Goal: Information Seeking & Learning: Learn about a topic

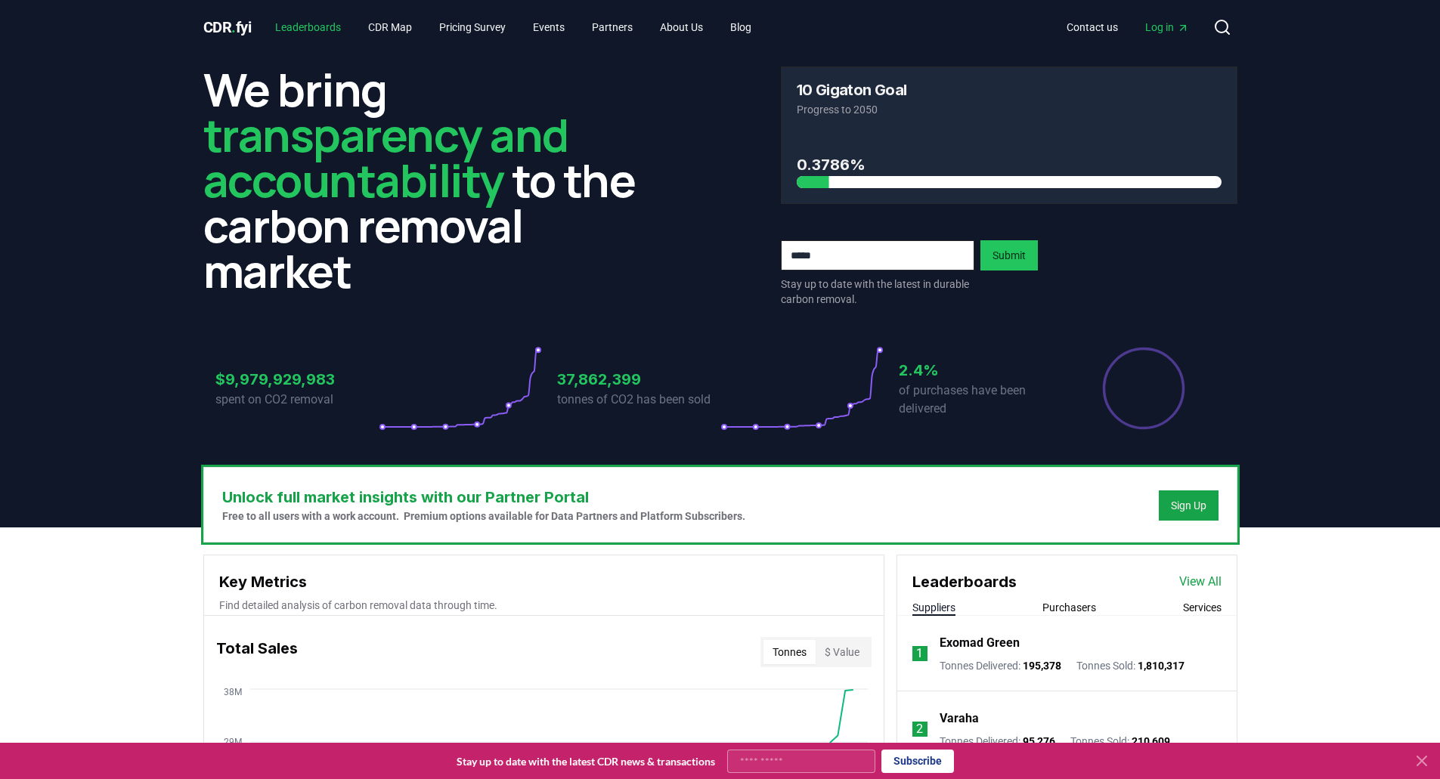
click at [328, 27] on link "Leaderboards" at bounding box center [308, 27] width 90 height 27
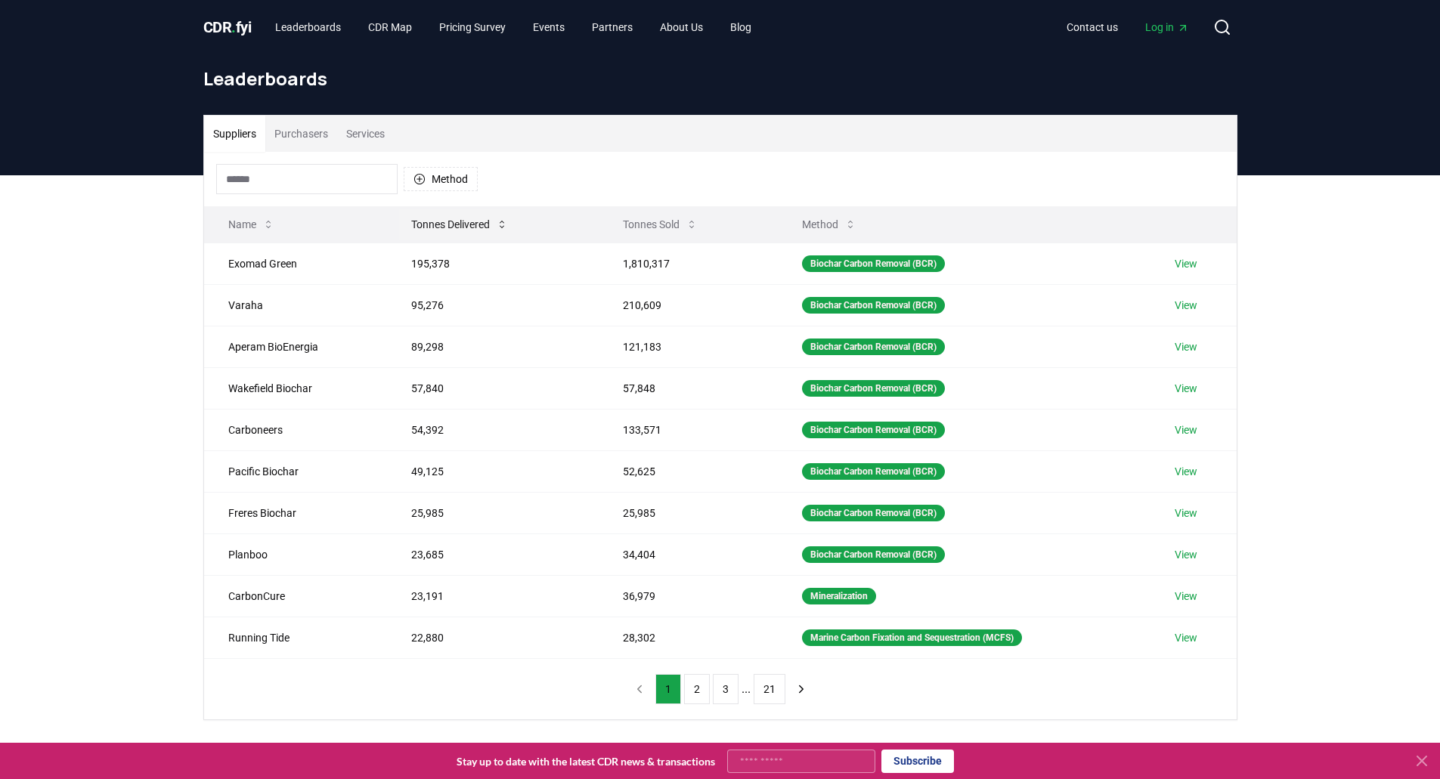
click at [430, 221] on button "Tonnes Delivered" at bounding box center [459, 224] width 121 height 30
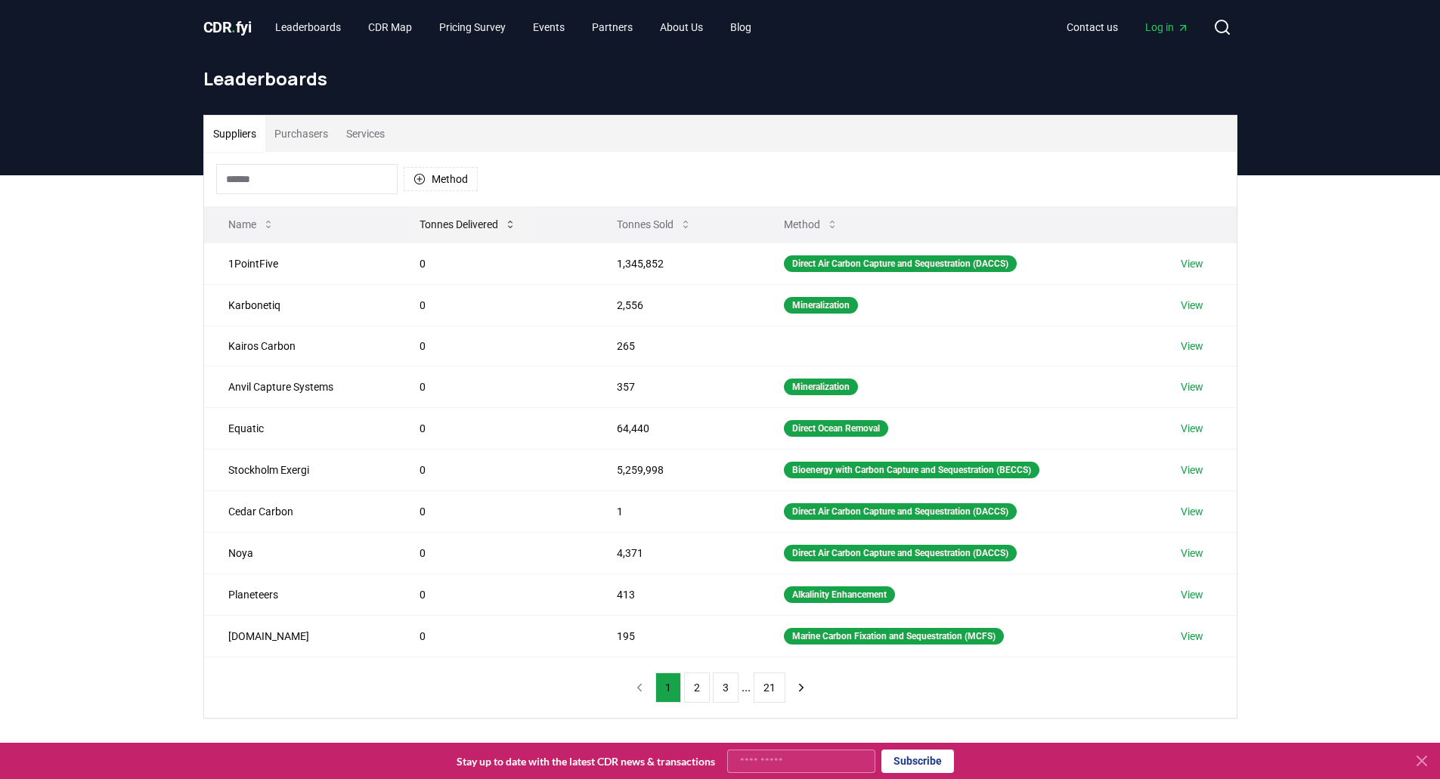
click at [454, 224] on button "Tonnes Delivered" at bounding box center [467, 224] width 121 height 30
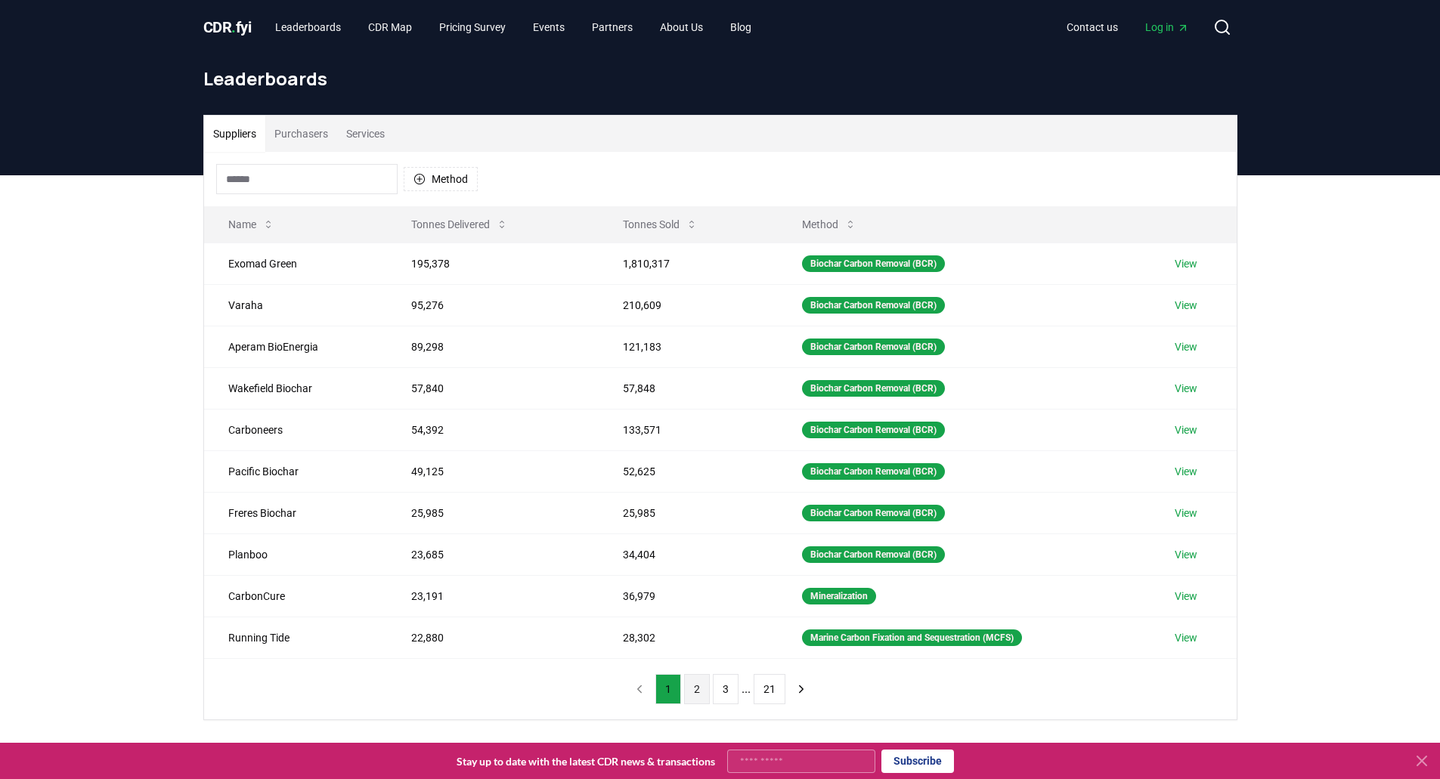
click at [703, 688] on button "2" at bounding box center [697, 689] width 26 height 30
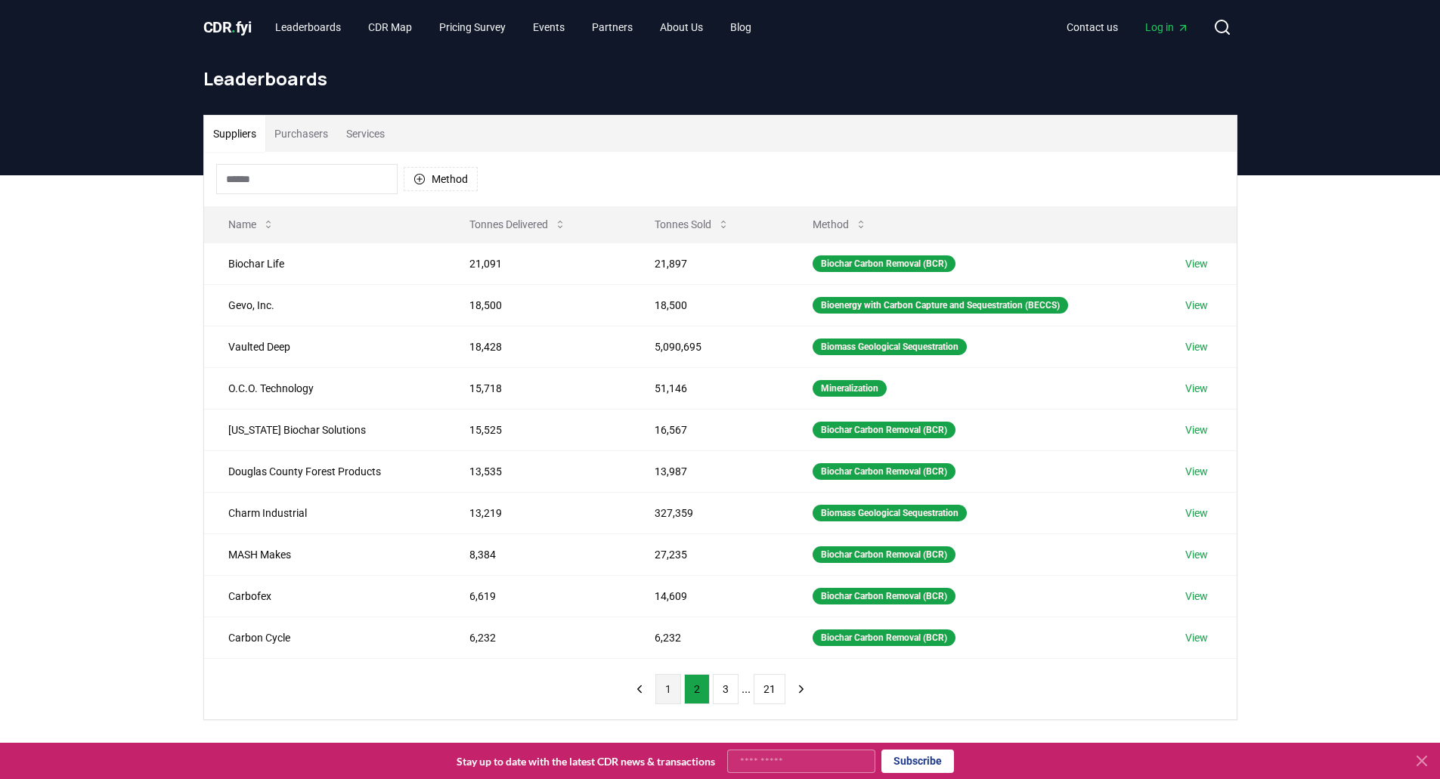
click at [673, 692] on button "1" at bounding box center [668, 689] width 26 height 30
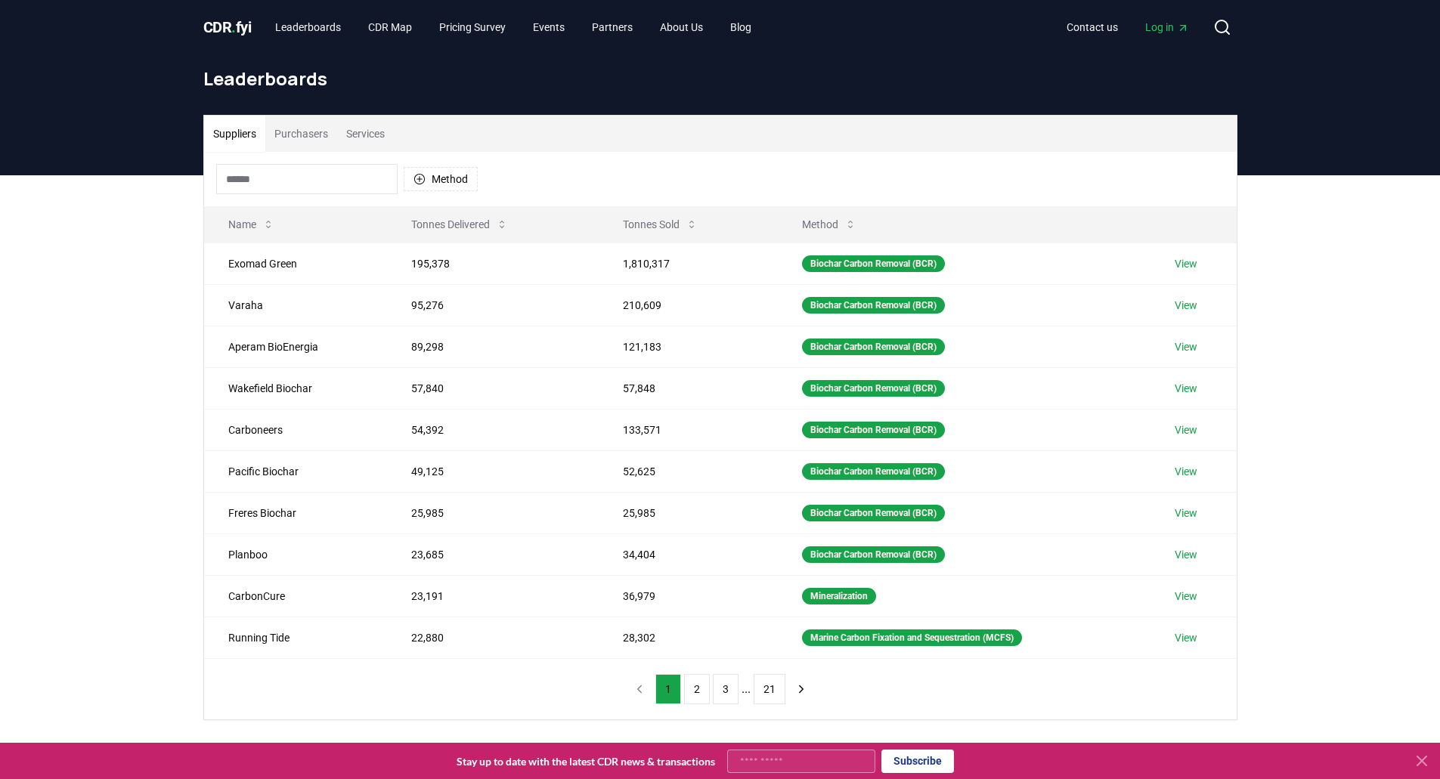
click at [355, 130] on button "Services" at bounding box center [365, 134] width 57 height 36
click at [249, 122] on button "Suppliers" at bounding box center [234, 134] width 61 height 36
click at [473, 232] on button "Tonnes Delivered" at bounding box center [459, 224] width 121 height 30
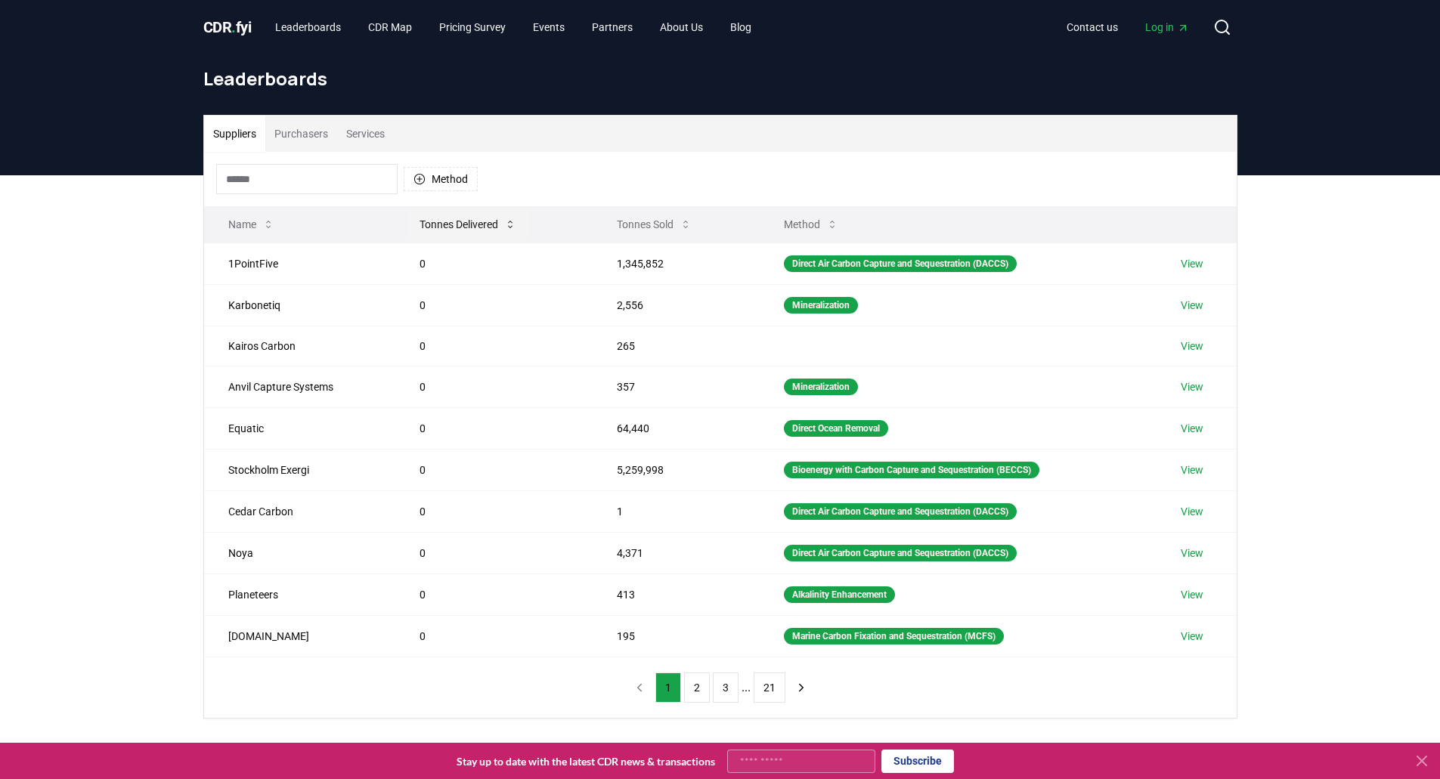
click at [473, 232] on button "Tonnes Delivered" at bounding box center [467, 224] width 121 height 30
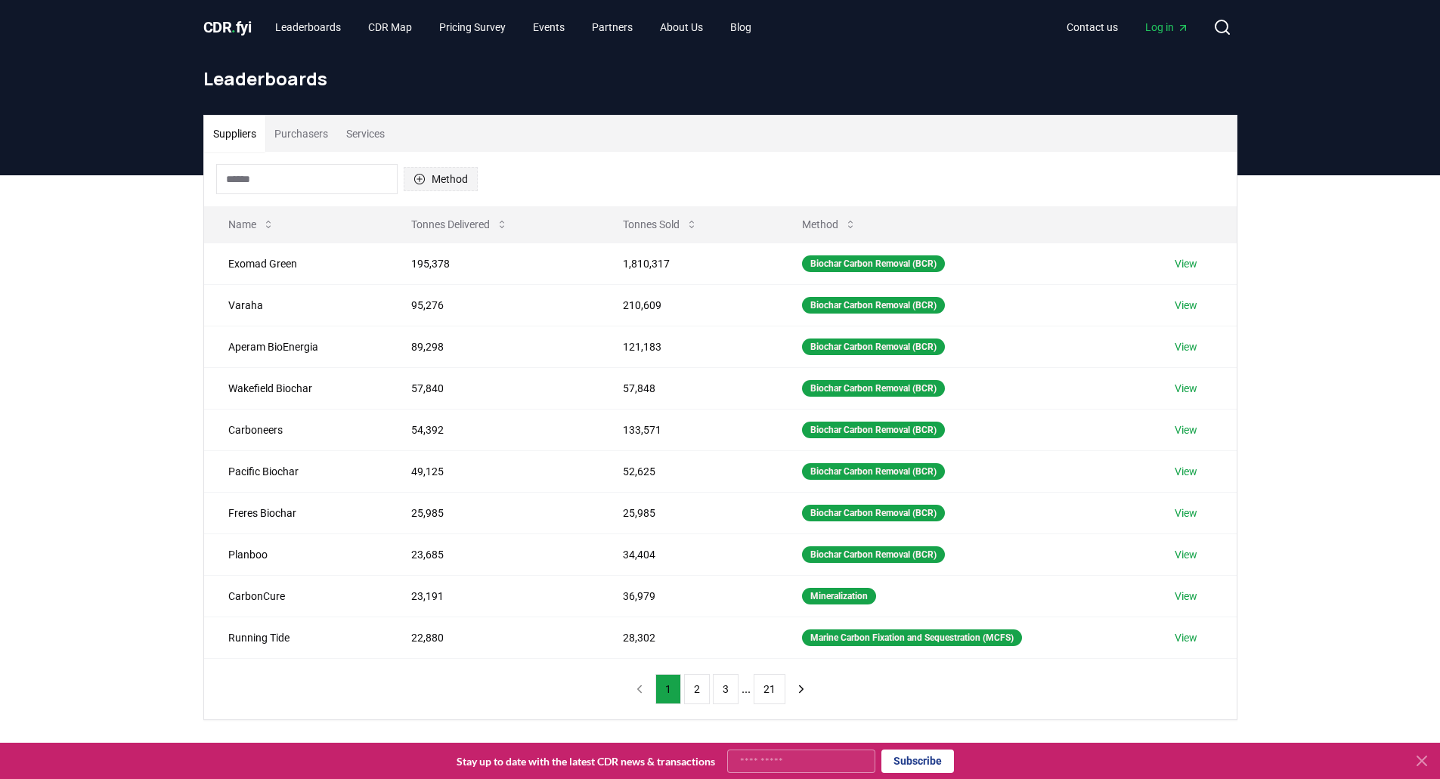
click at [455, 190] on button "Method" at bounding box center [441, 179] width 74 height 24
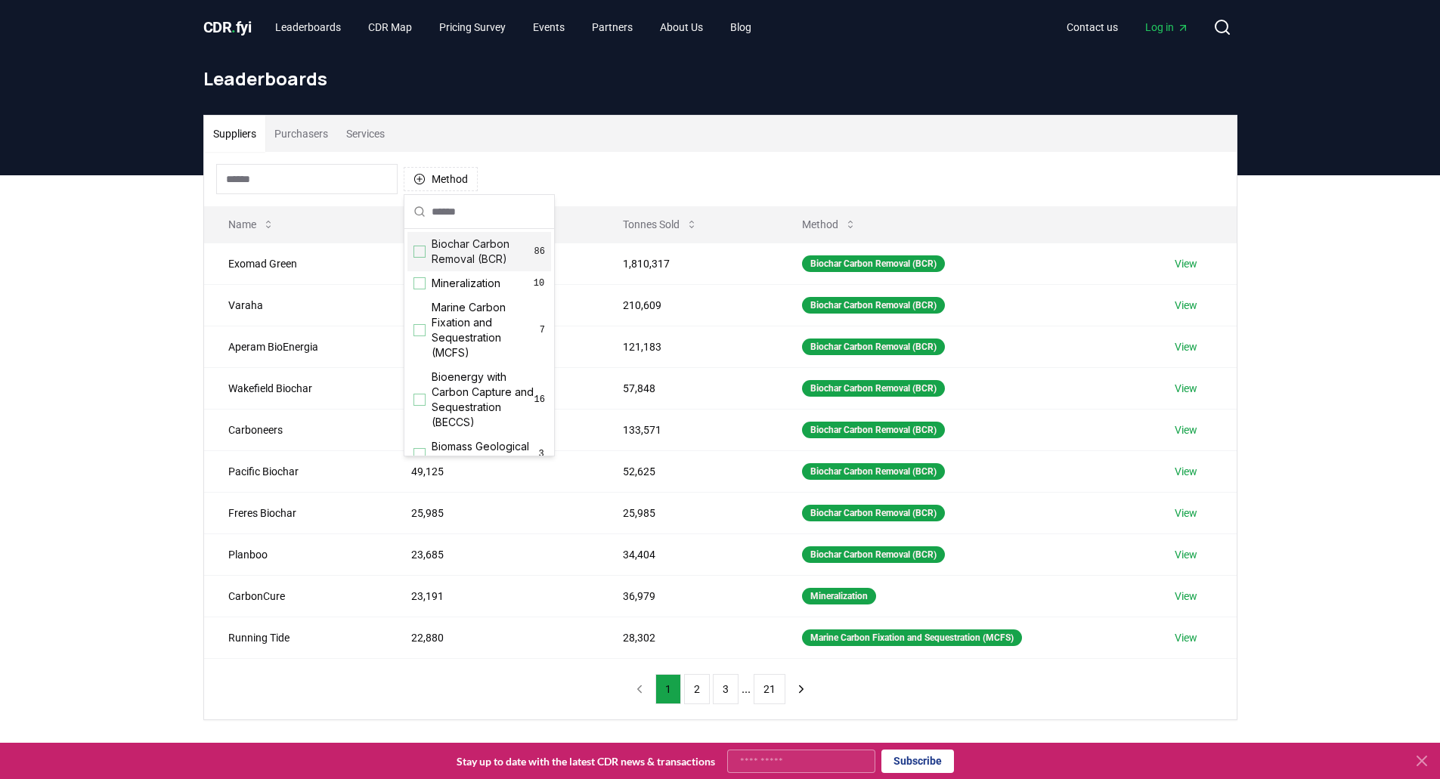
click at [463, 252] on span "Biochar Carbon Removal (BCR)" at bounding box center [483, 252] width 103 height 30
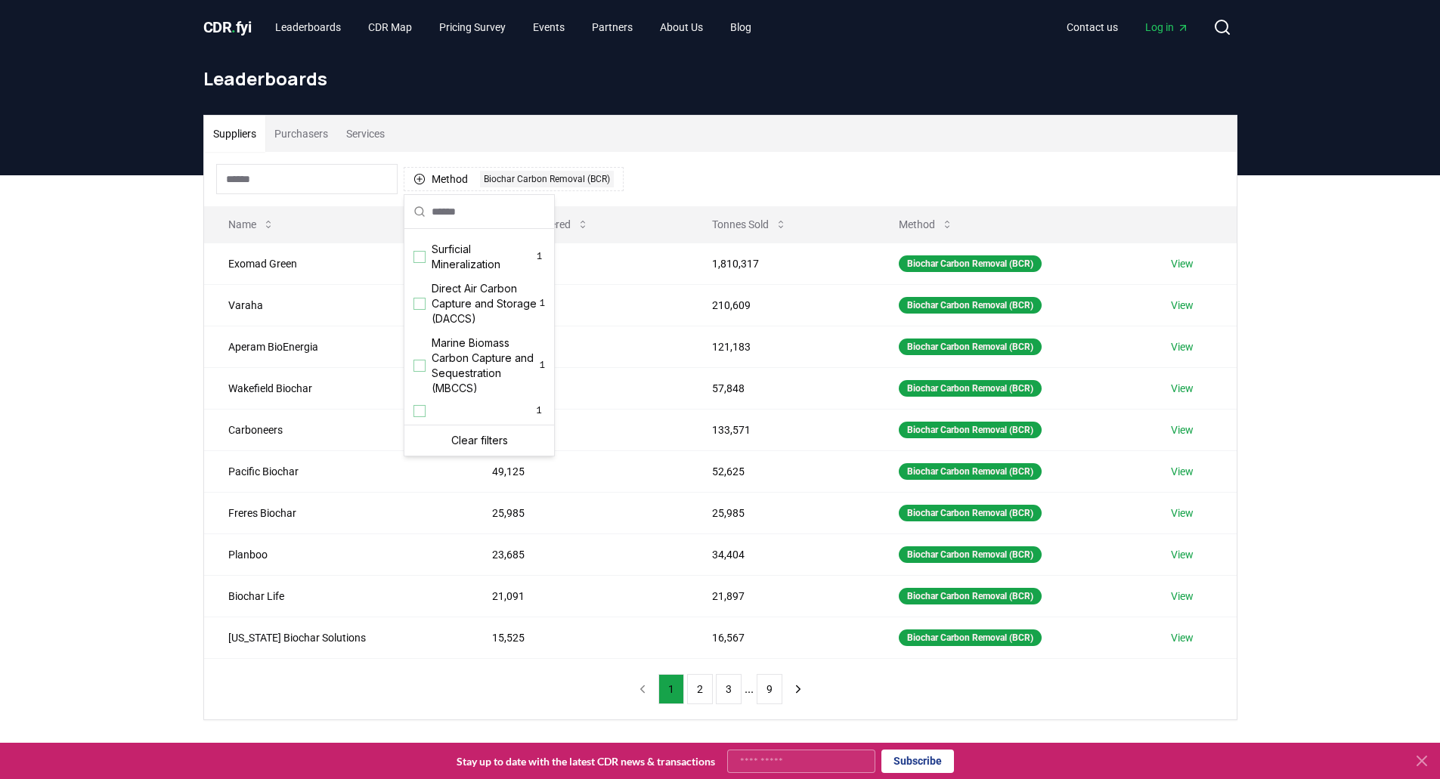
scroll to position [518, 0]
click at [156, 403] on div "Suppliers Purchasers Services Method 1 Biochar Carbon Removal (BCR) Name Tonnes…" at bounding box center [720, 477] width 1440 height 605
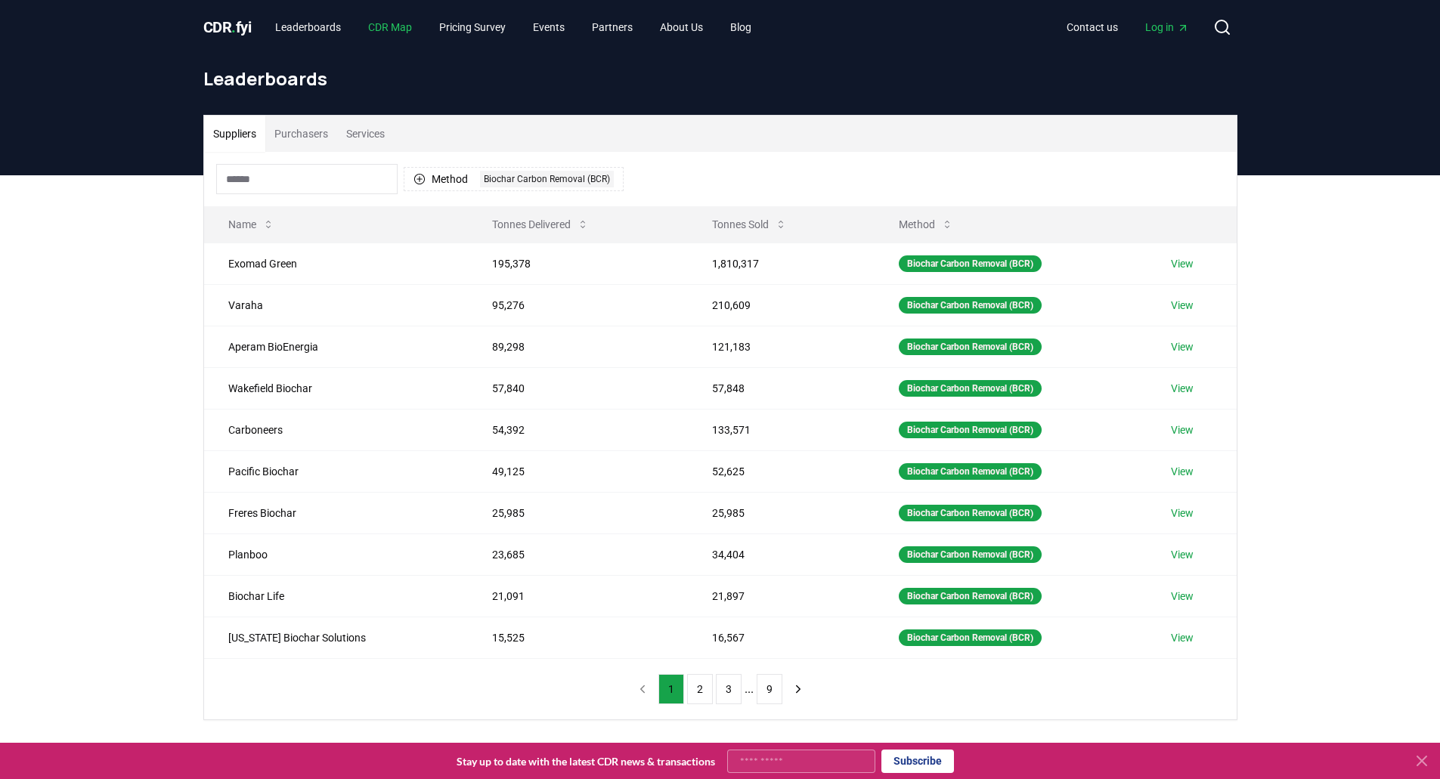
click at [407, 33] on link "CDR Map" at bounding box center [390, 27] width 68 height 27
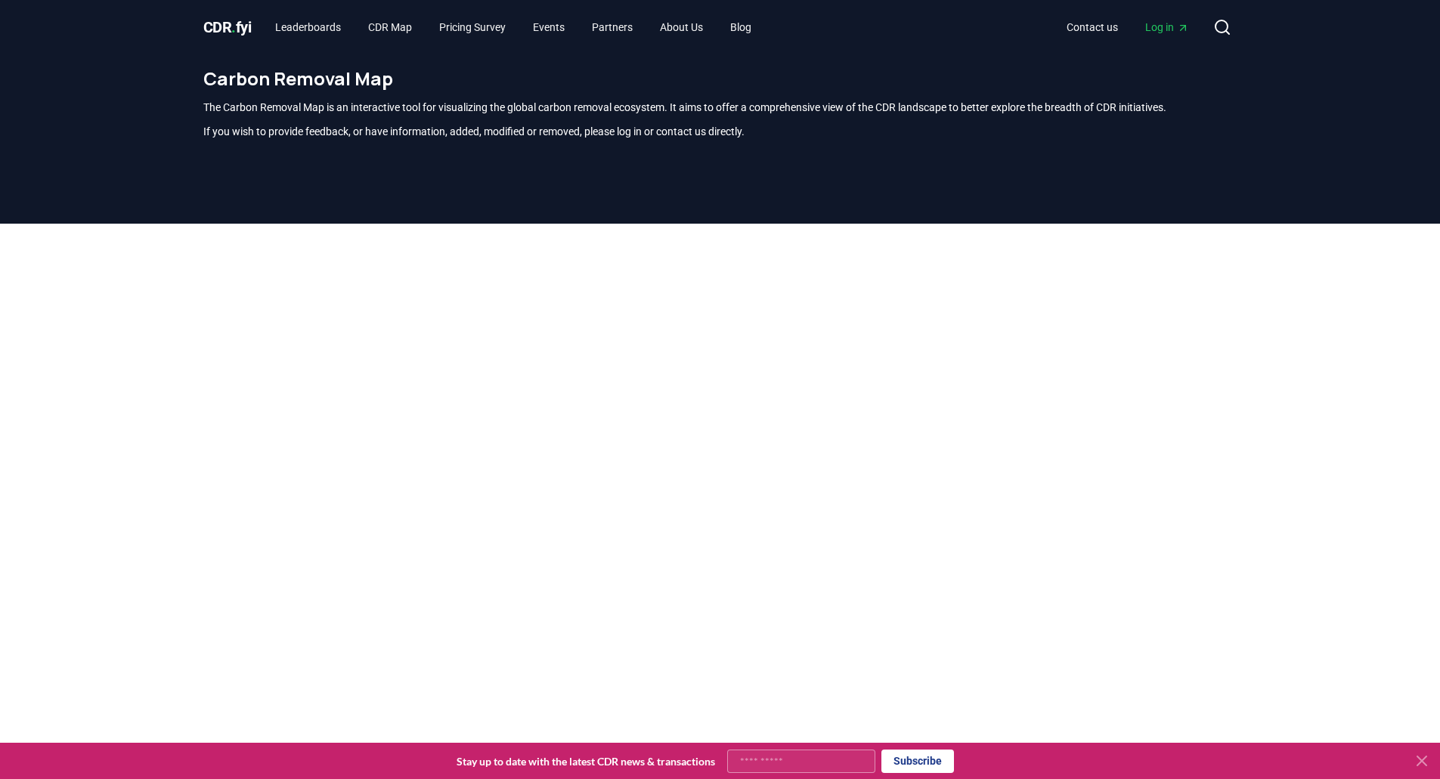
scroll to position [444, 0]
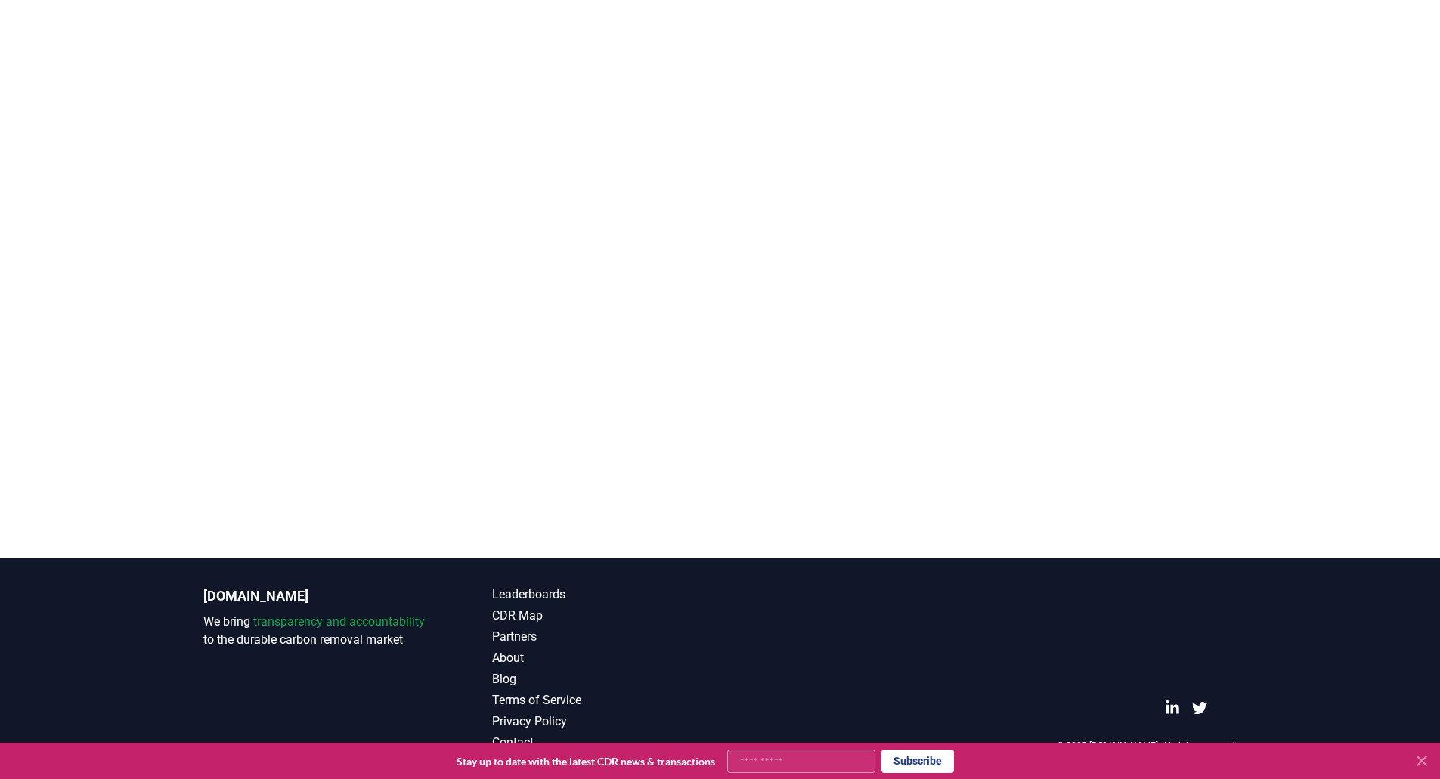
click at [1427, 759] on icon at bounding box center [1422, 761] width 18 height 18
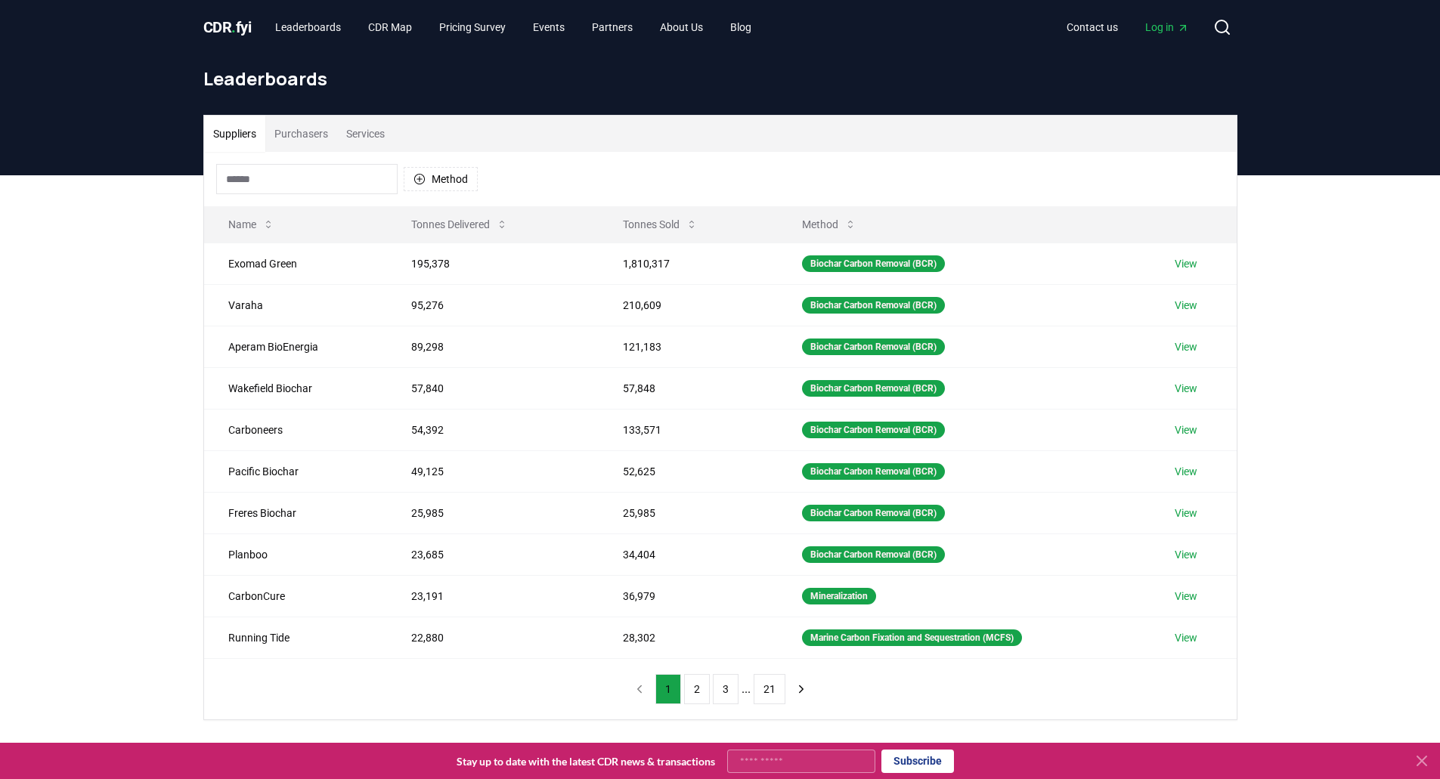
click at [357, 142] on button "Services" at bounding box center [365, 134] width 57 height 36
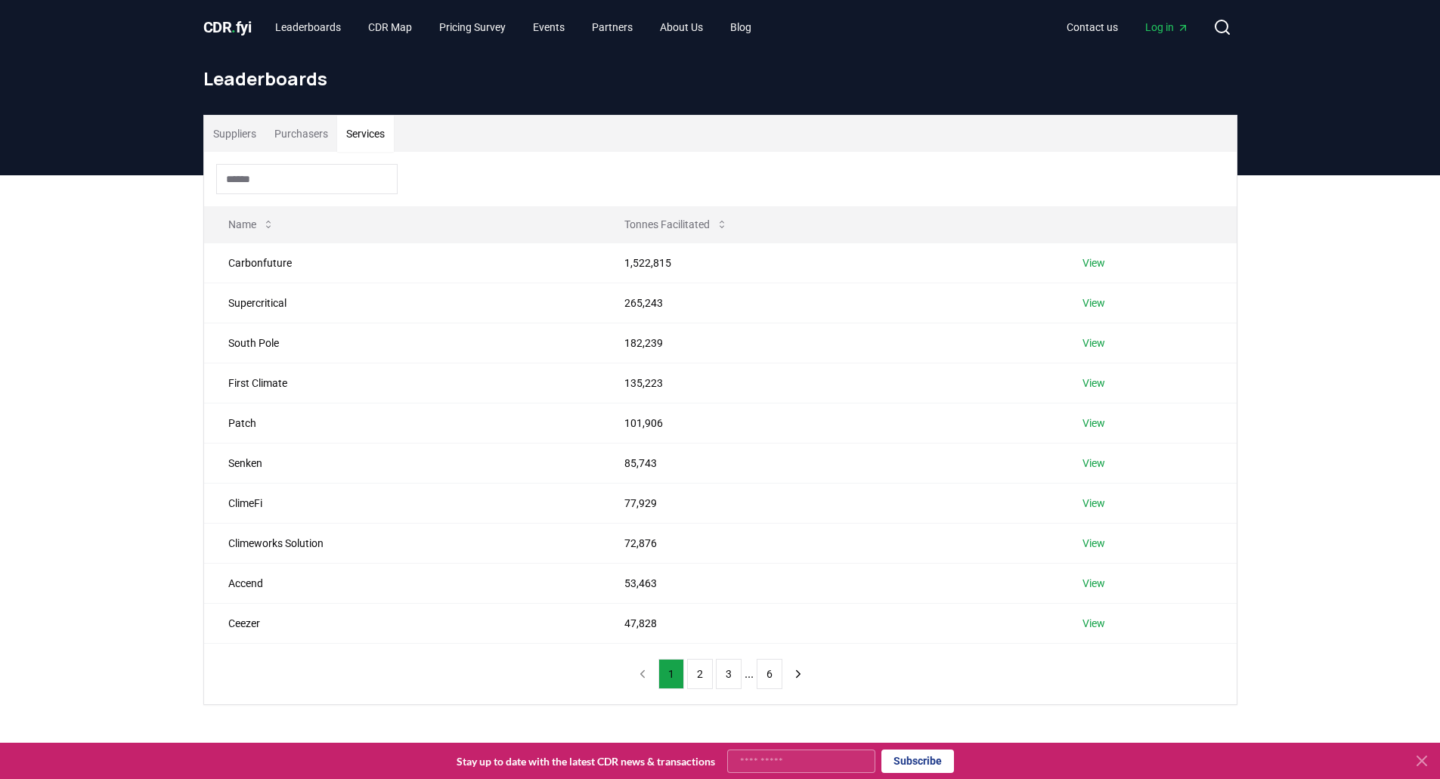
click at [315, 128] on button "Purchasers" at bounding box center [301, 134] width 72 height 36
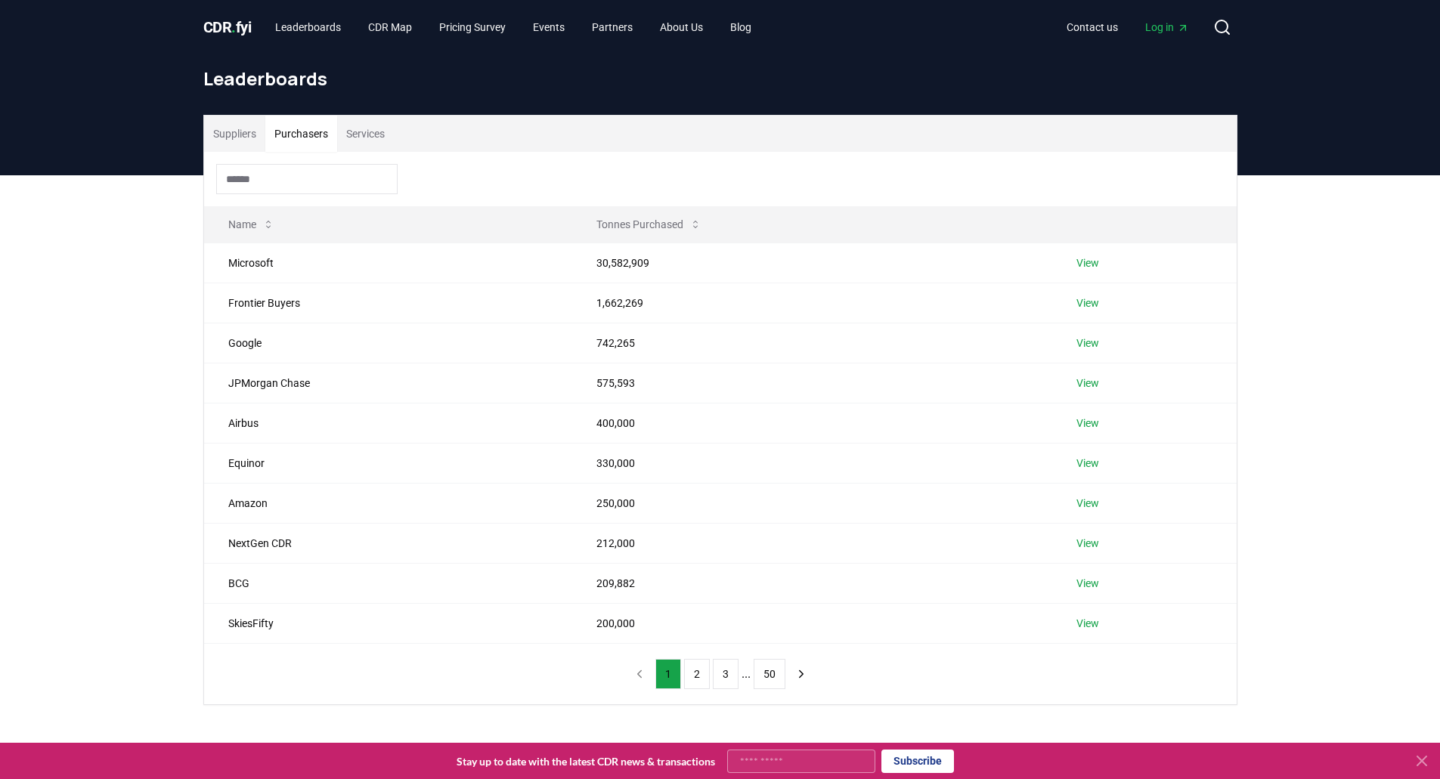
click at [255, 139] on button "Suppliers" at bounding box center [234, 134] width 61 height 36
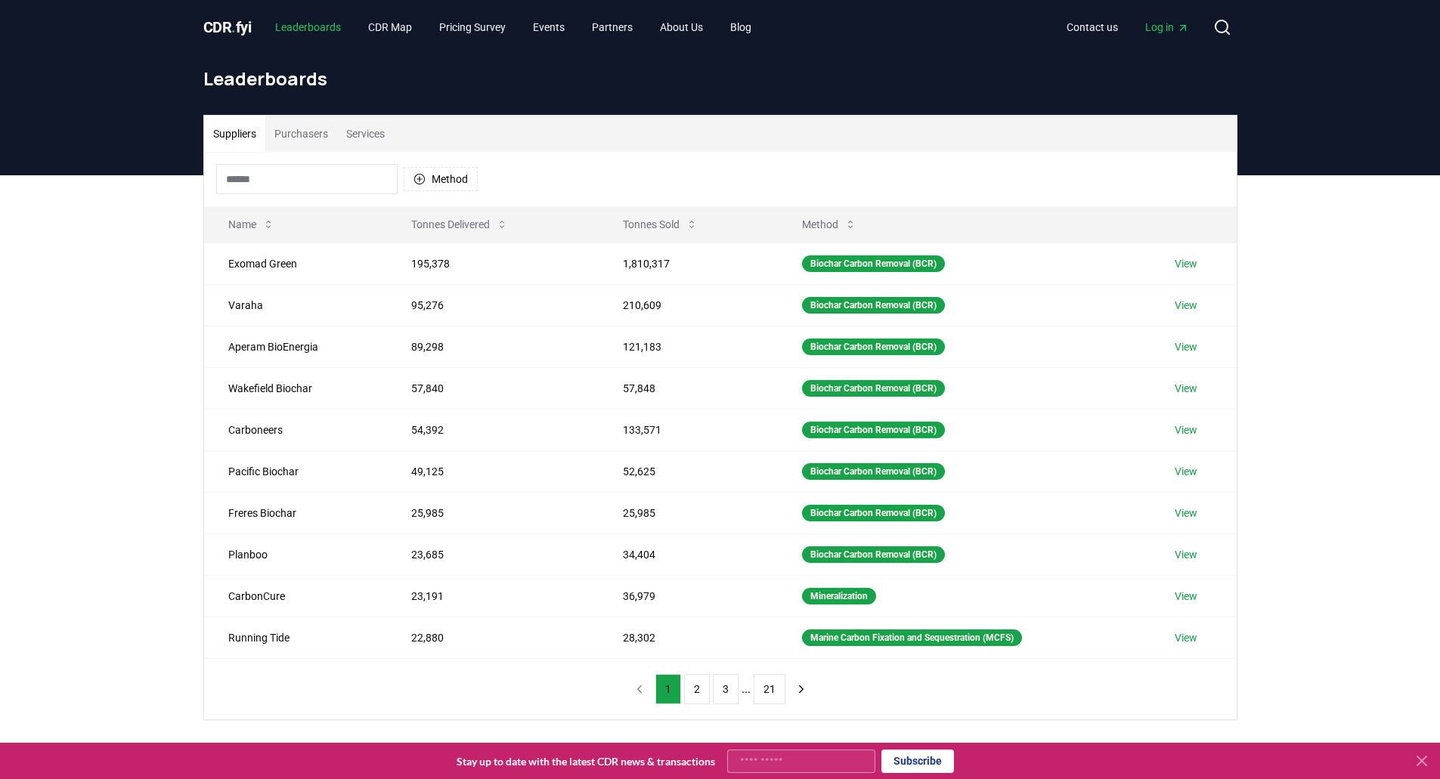
click at [310, 23] on link "Leaderboards" at bounding box center [308, 27] width 90 height 27
click at [237, 23] on span "CDR . fyi" at bounding box center [227, 27] width 48 height 18
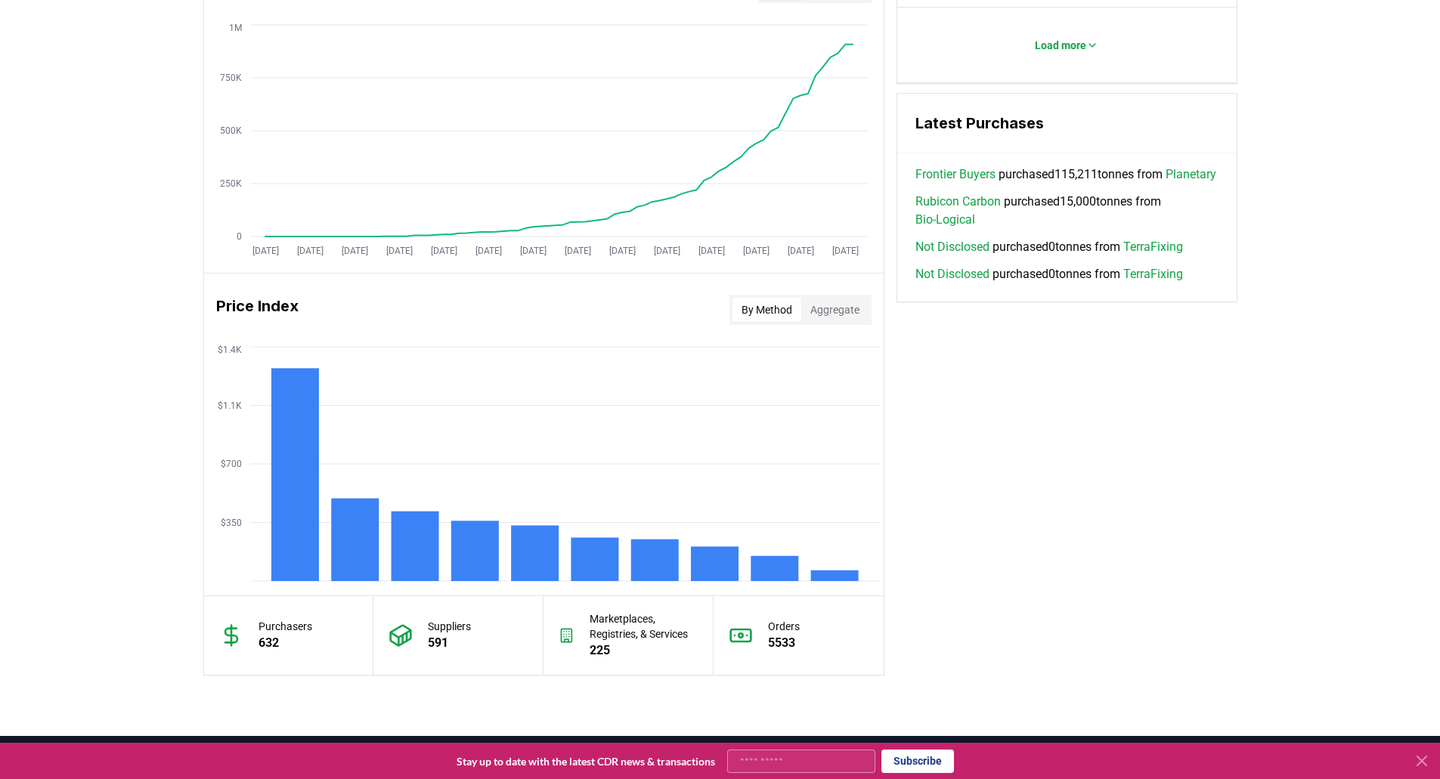
scroll to position [988, 0]
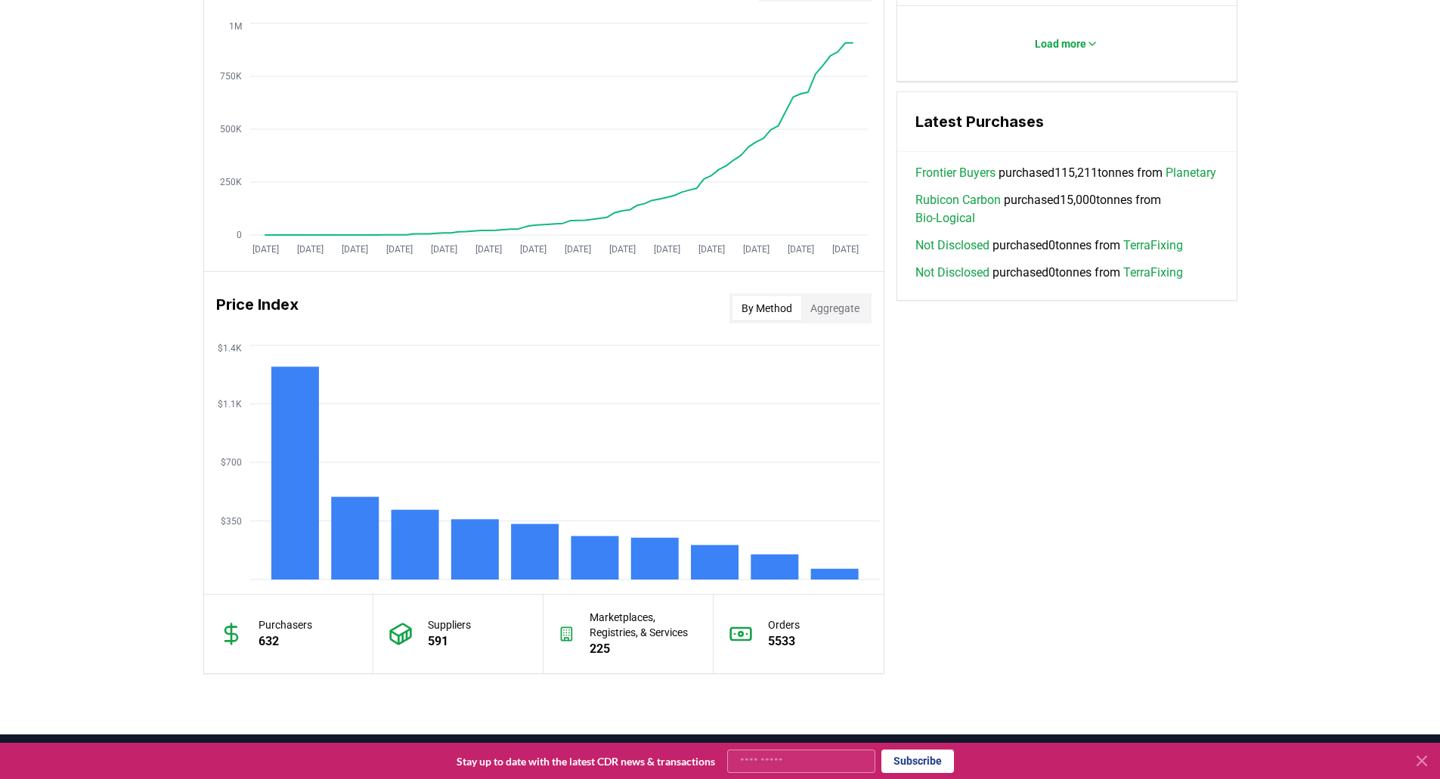
click at [759, 311] on button "By Method" at bounding box center [766, 308] width 69 height 24
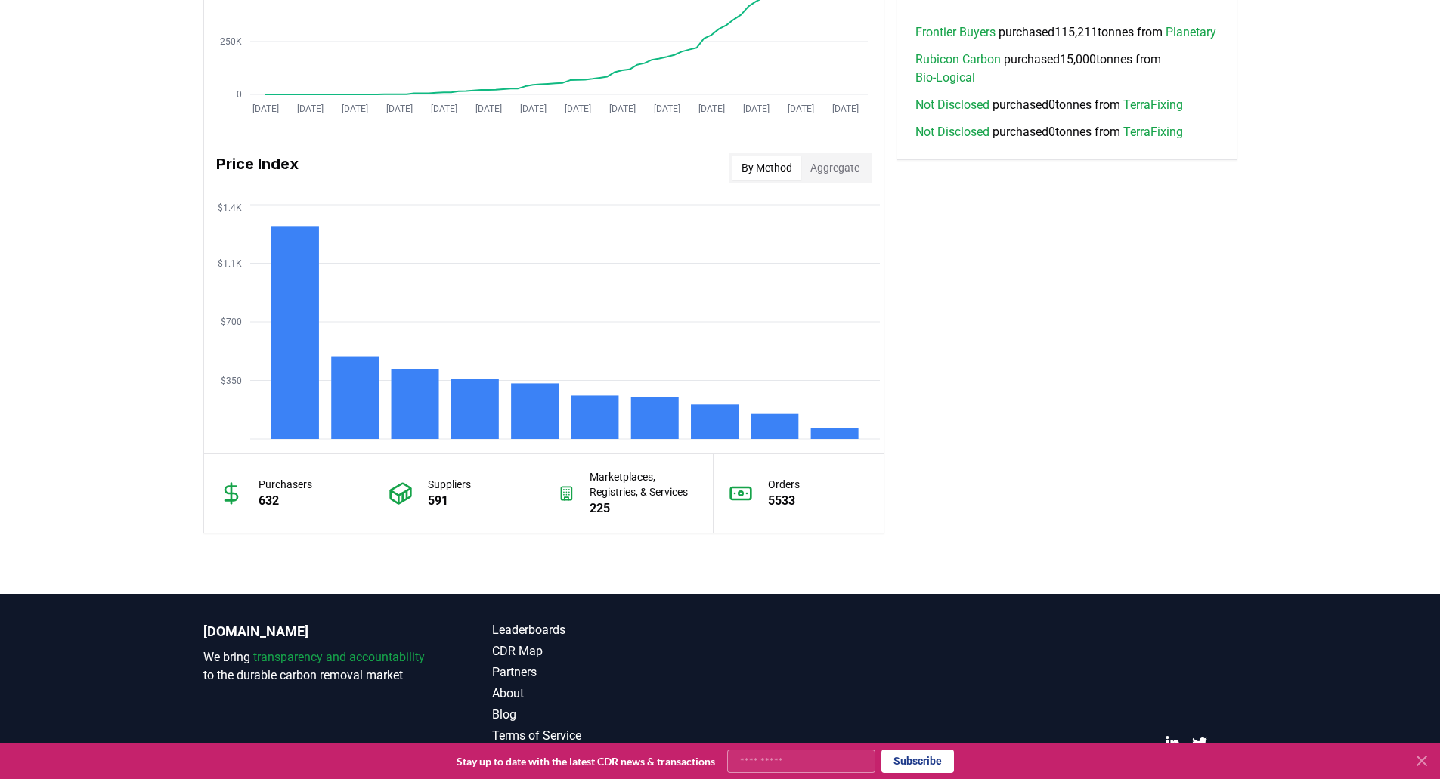
scroll to position [1164, 0]
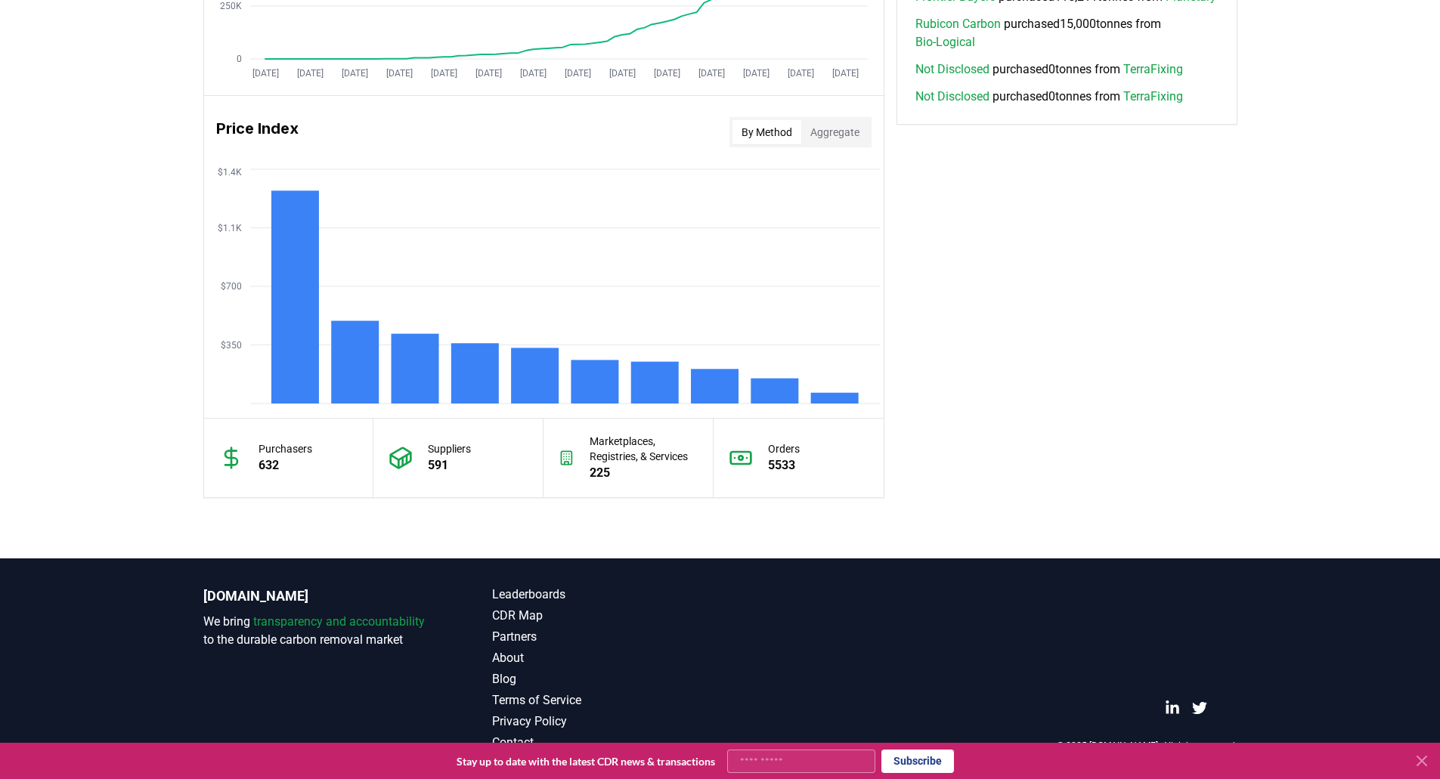
click at [866, 128] on button "Aggregate" at bounding box center [834, 132] width 67 height 24
click at [753, 132] on button "By Method" at bounding box center [766, 132] width 69 height 24
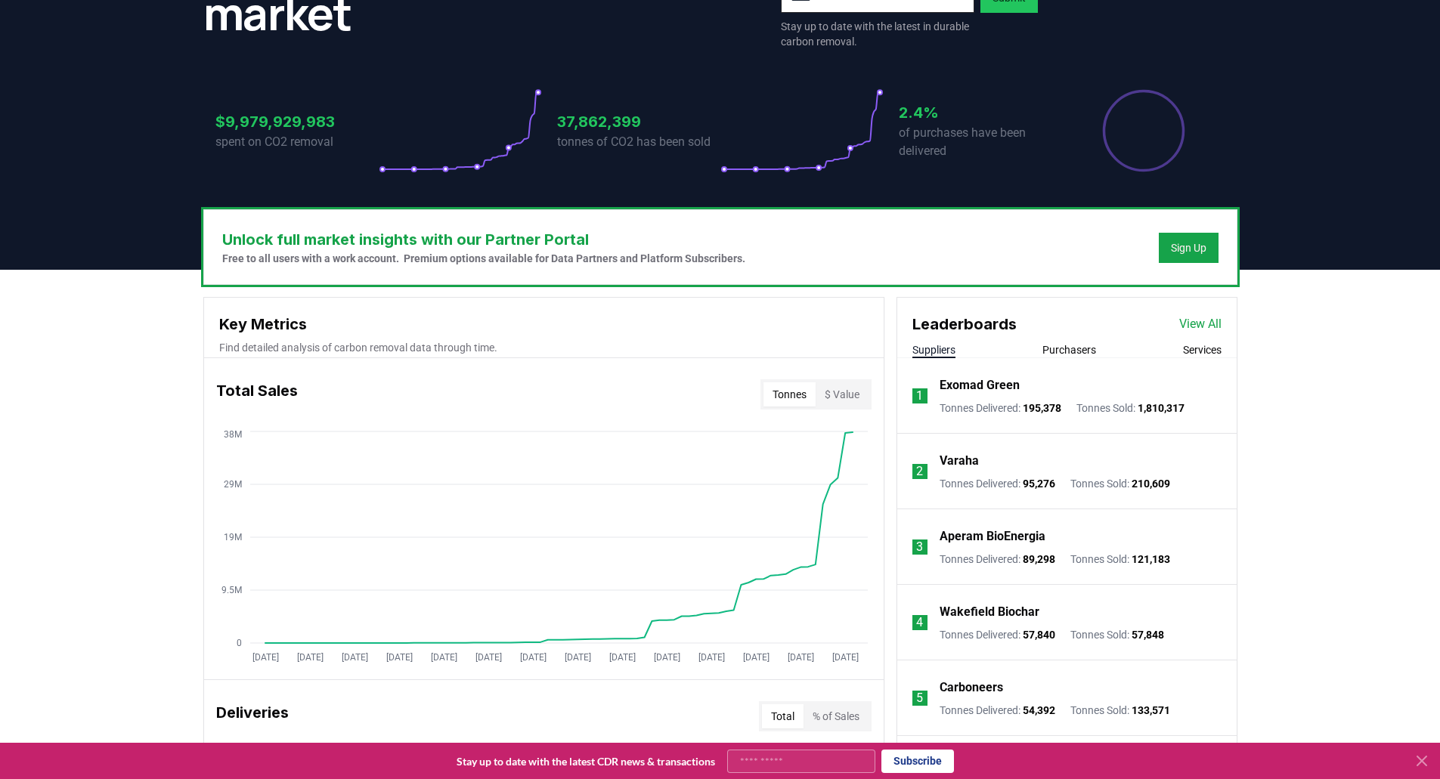
scroll to position [254, 0]
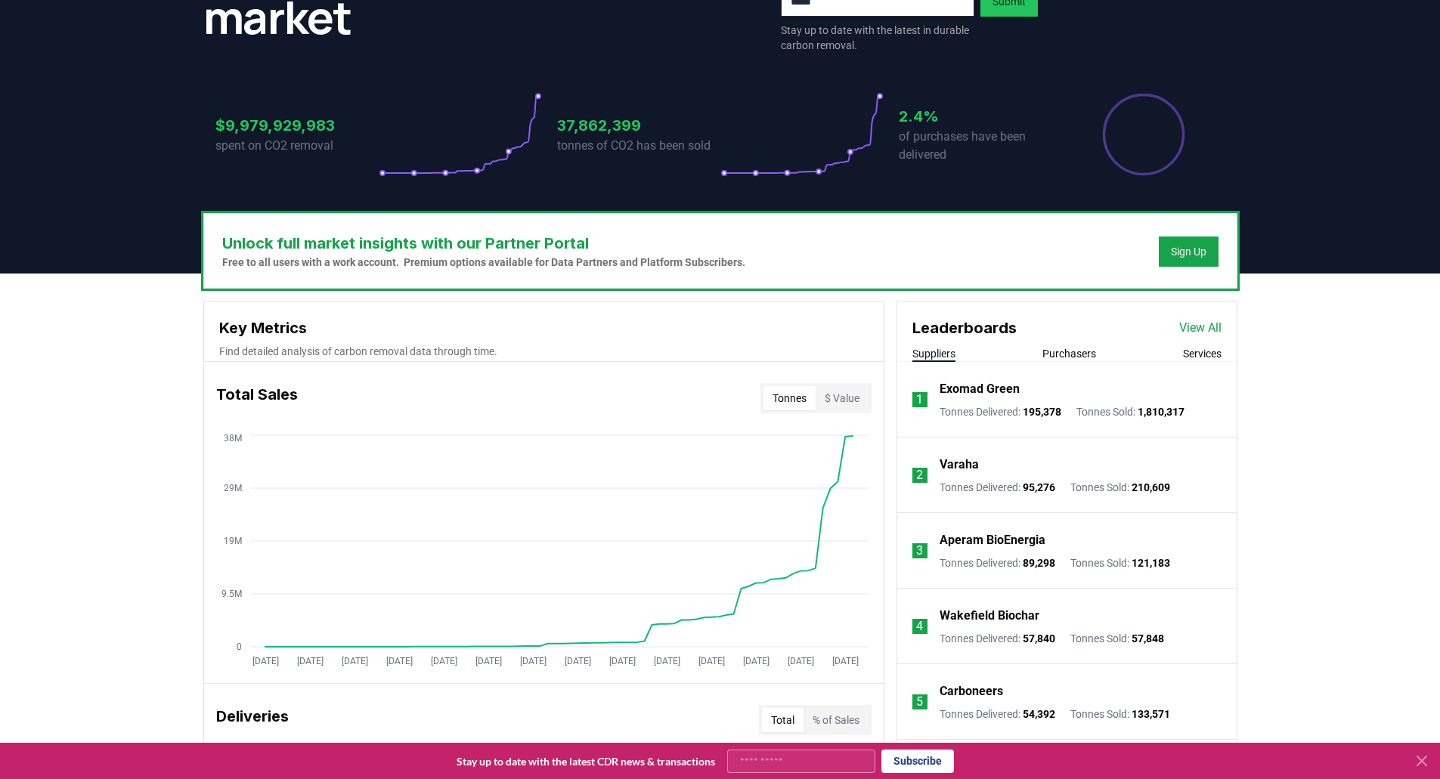
drag, startPoint x: 1448, startPoint y: 425, endPoint x: 124, endPoint y: 374, distance: 1325.2
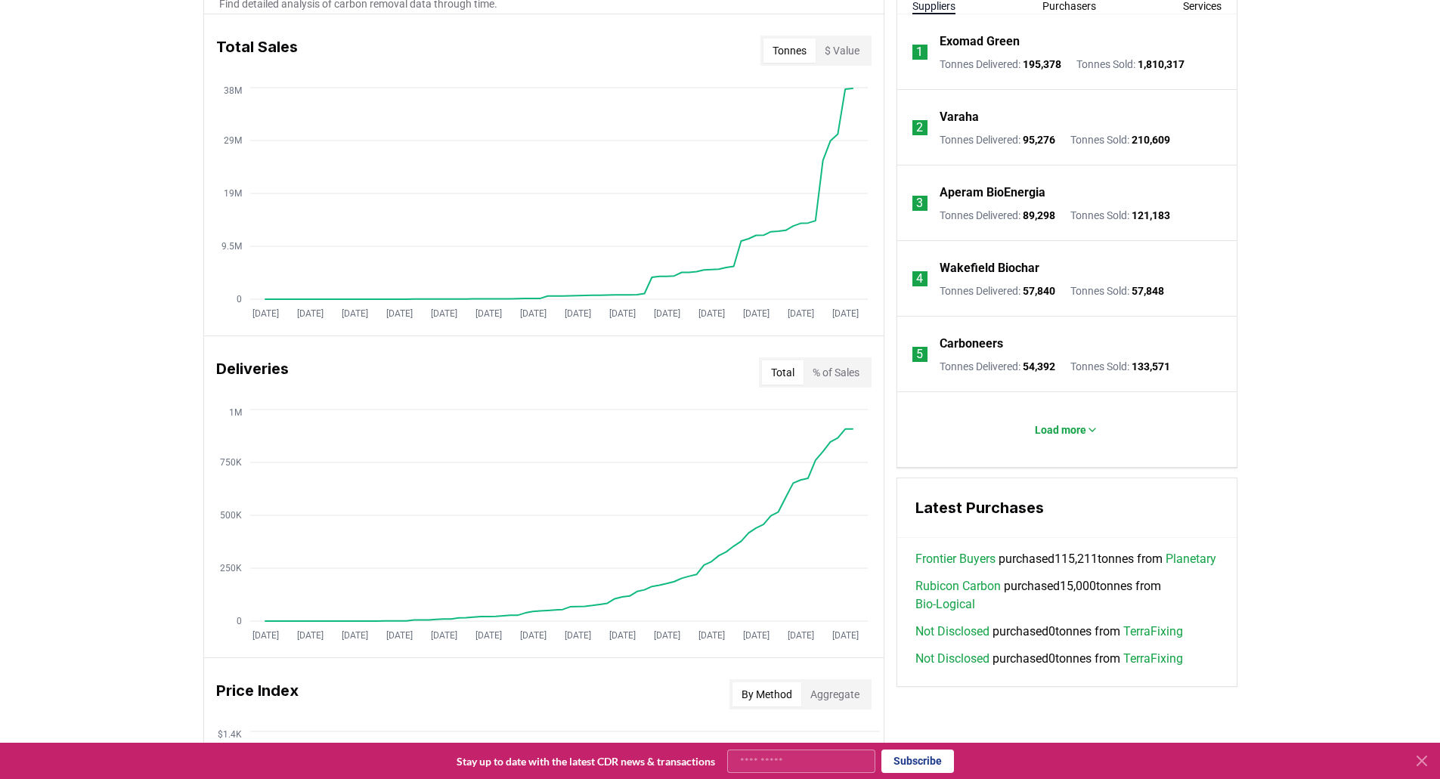
scroll to position [0, 0]
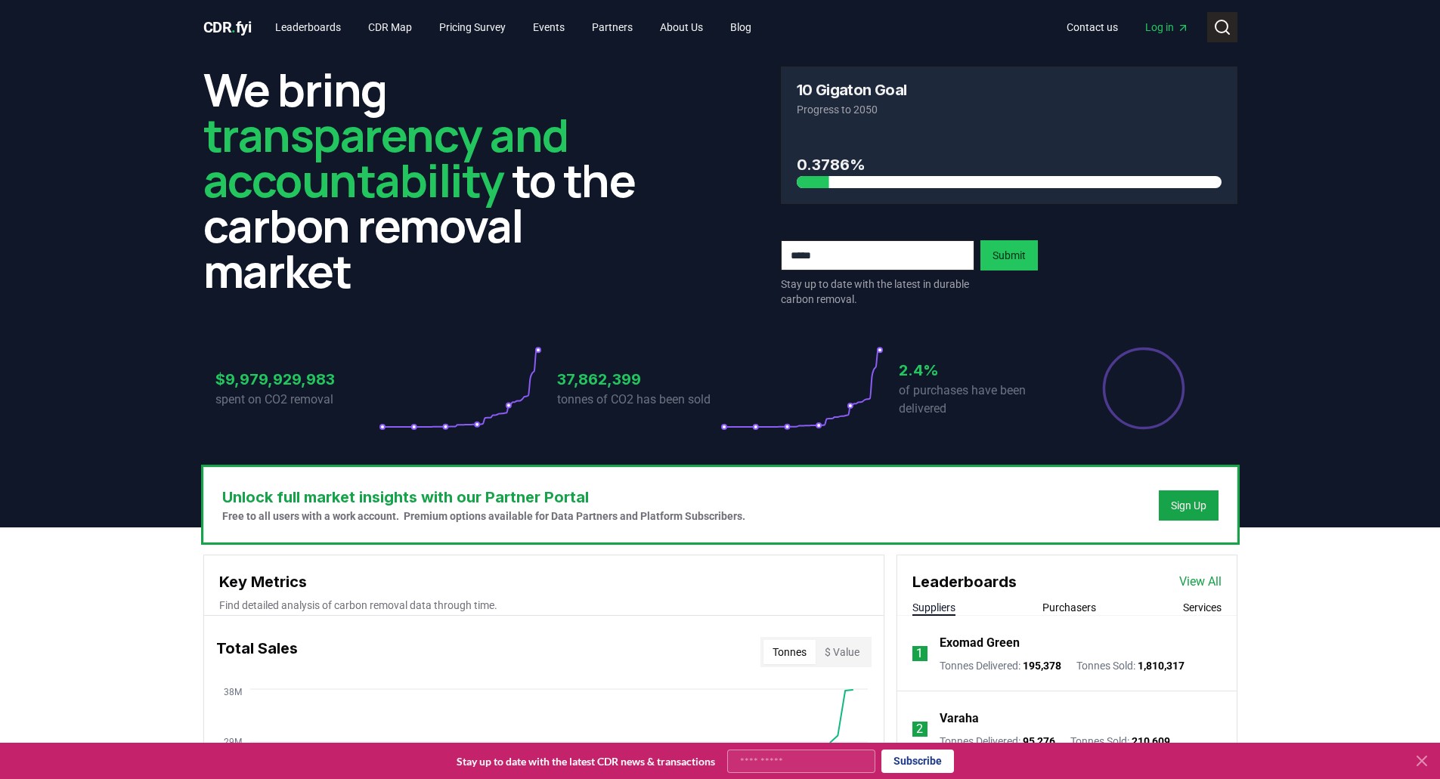
click at [1228, 26] on icon at bounding box center [1222, 27] width 18 height 18
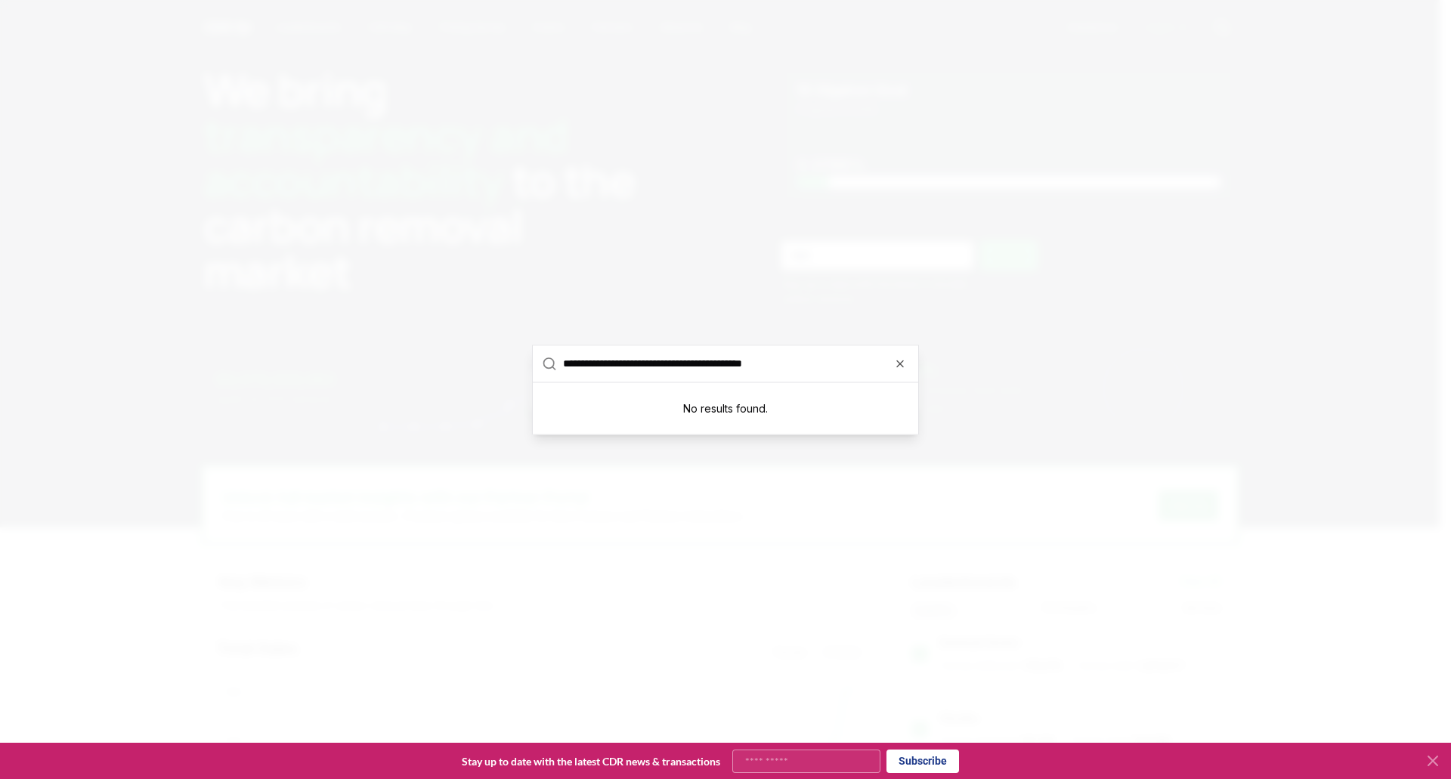
drag, startPoint x: 676, startPoint y: 367, endPoint x: 427, endPoint y: 342, distance: 250.6
click at [715, 364] on input "**********" at bounding box center [736, 363] width 346 height 36
type input "**********"
click at [896, 368] on icon "button" at bounding box center [900, 364] width 12 height 12
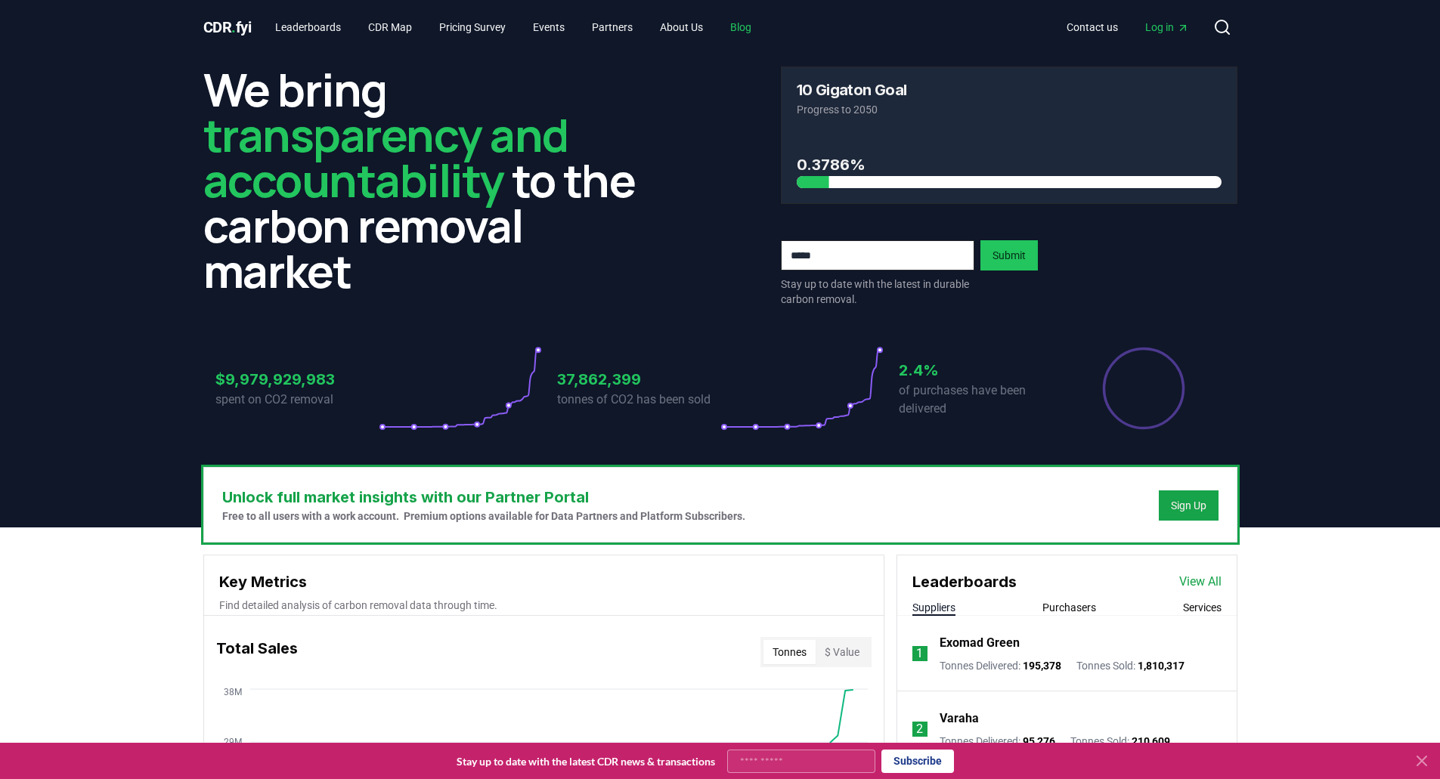
click at [738, 28] on link "Blog" at bounding box center [740, 27] width 45 height 27
click at [753, 29] on link "Blog" at bounding box center [740, 27] width 45 height 27
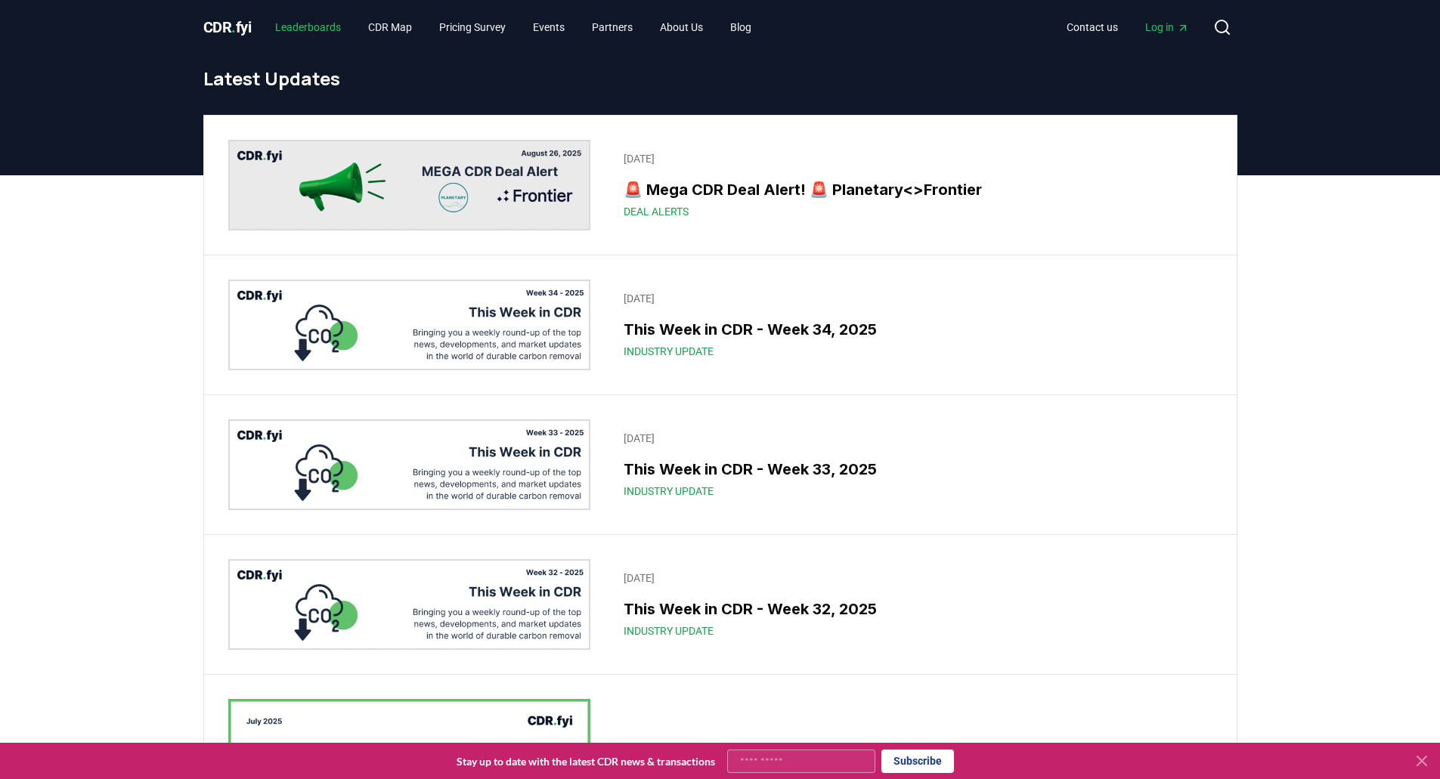
click at [319, 25] on link "Leaderboards" at bounding box center [308, 27] width 90 height 27
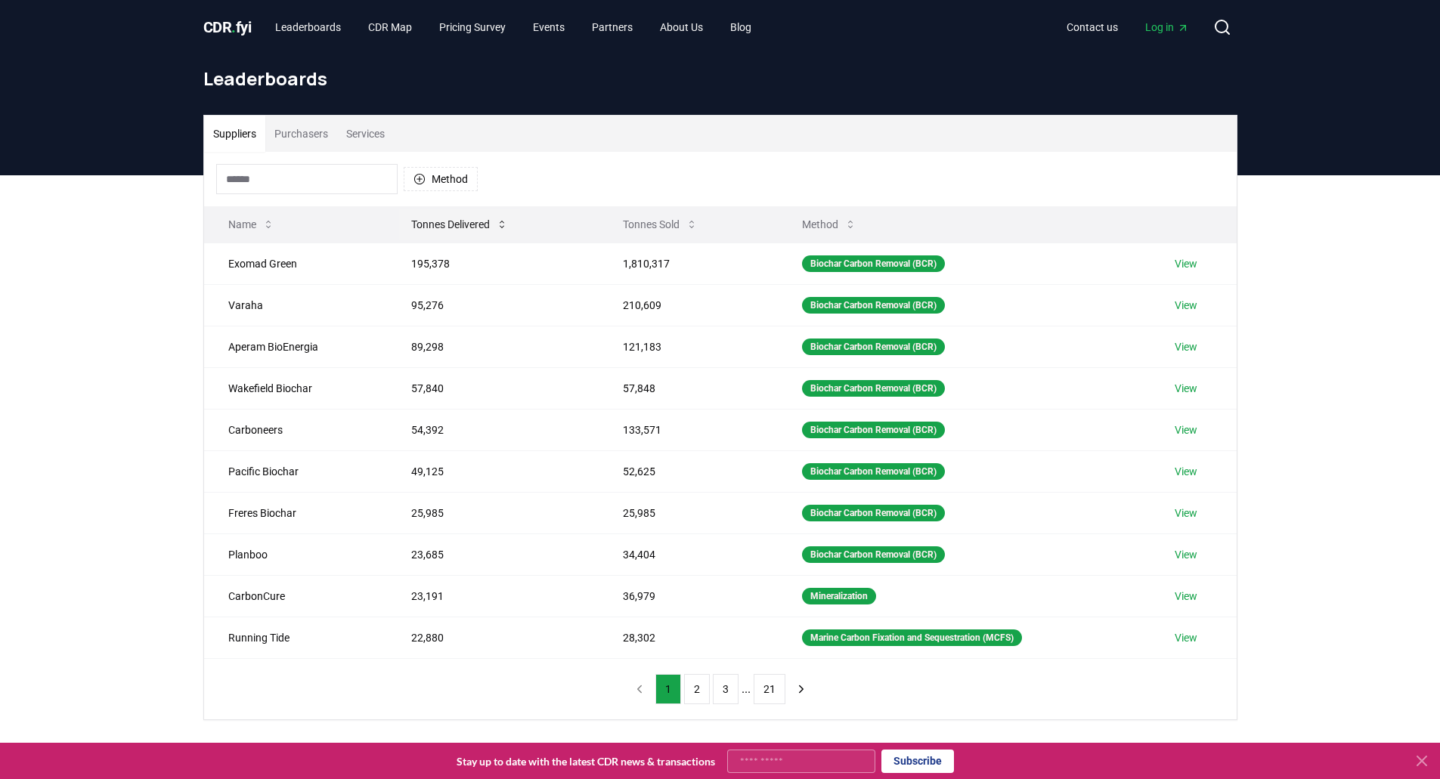
click at [435, 232] on button "Tonnes Delivered" at bounding box center [459, 224] width 121 height 30
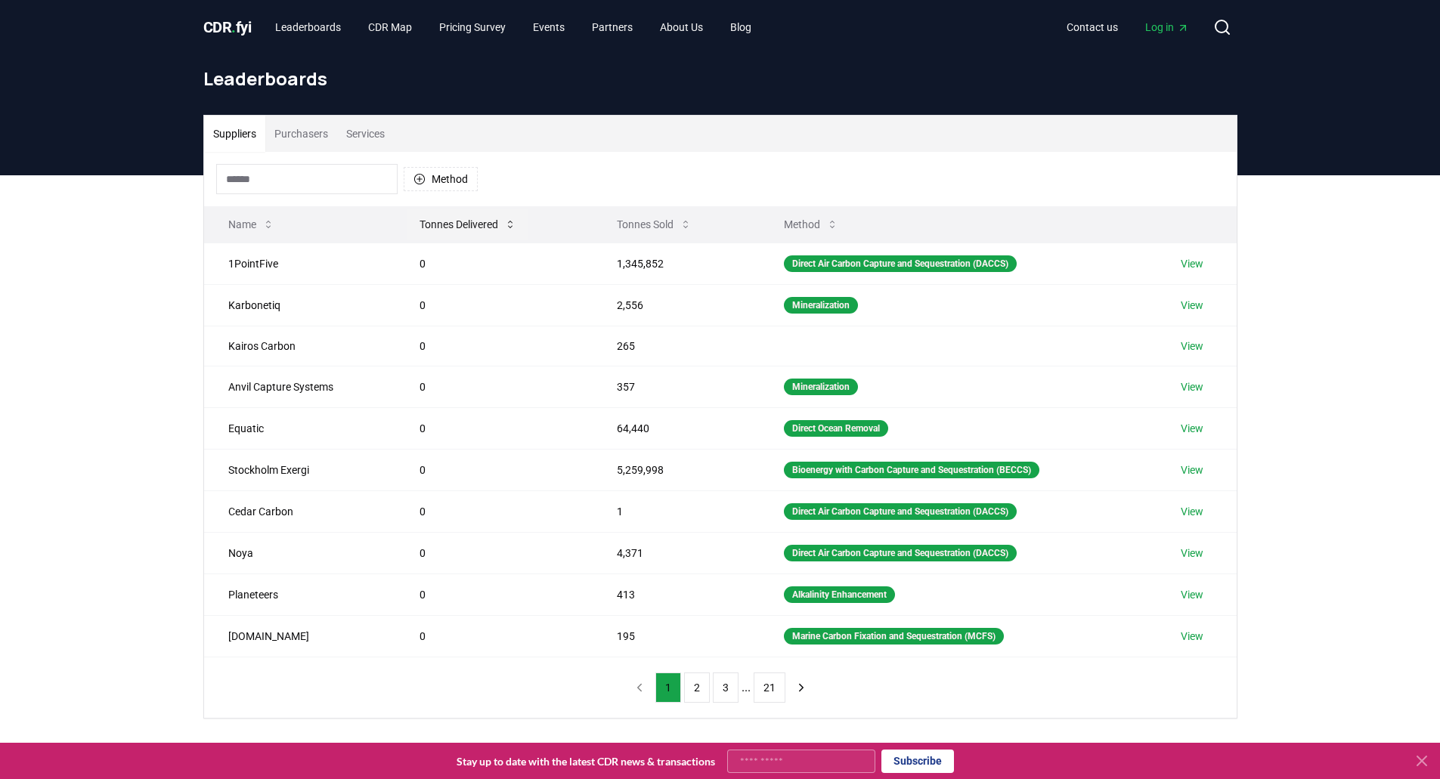
click at [435, 232] on button "Tonnes Delivered" at bounding box center [467, 224] width 121 height 30
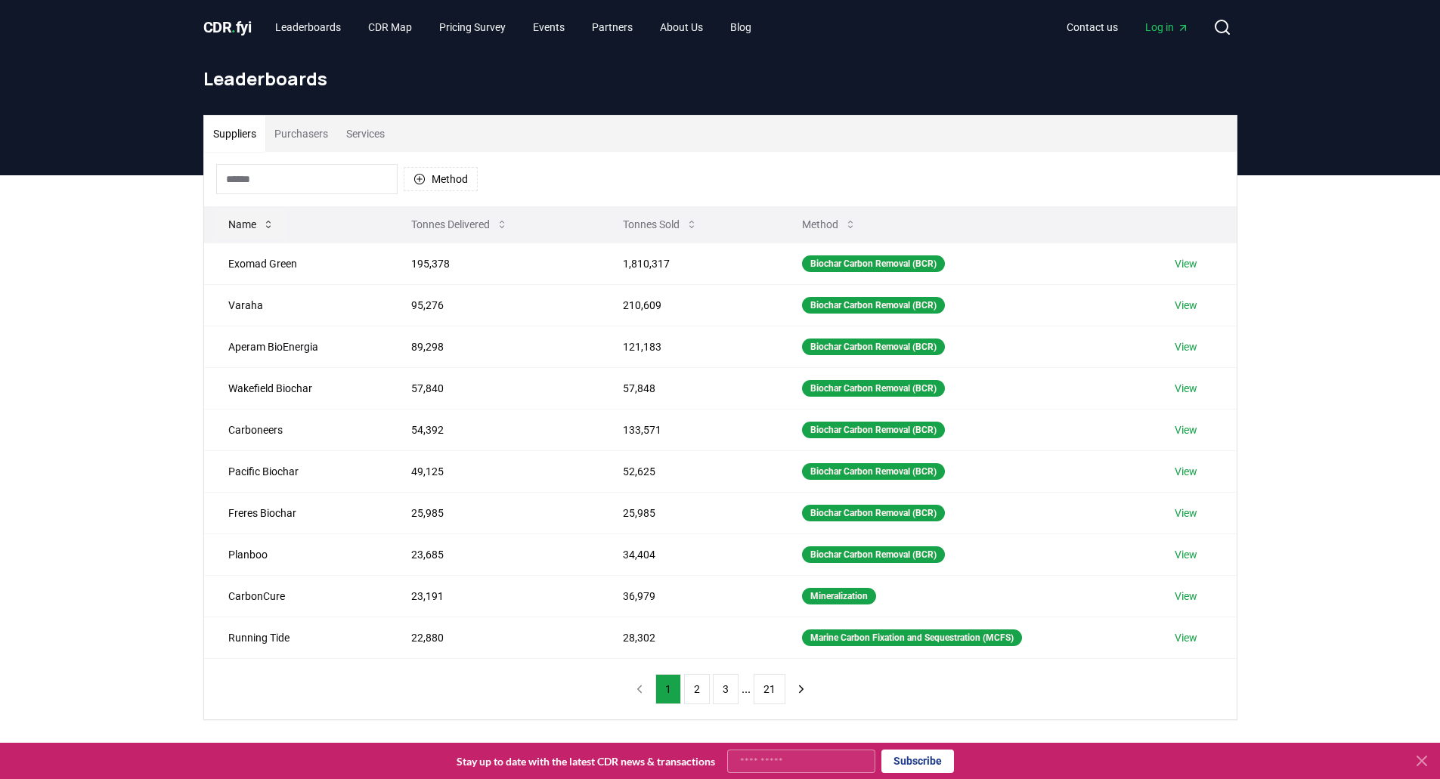
click at [243, 230] on button "Name" at bounding box center [251, 224] width 70 height 30
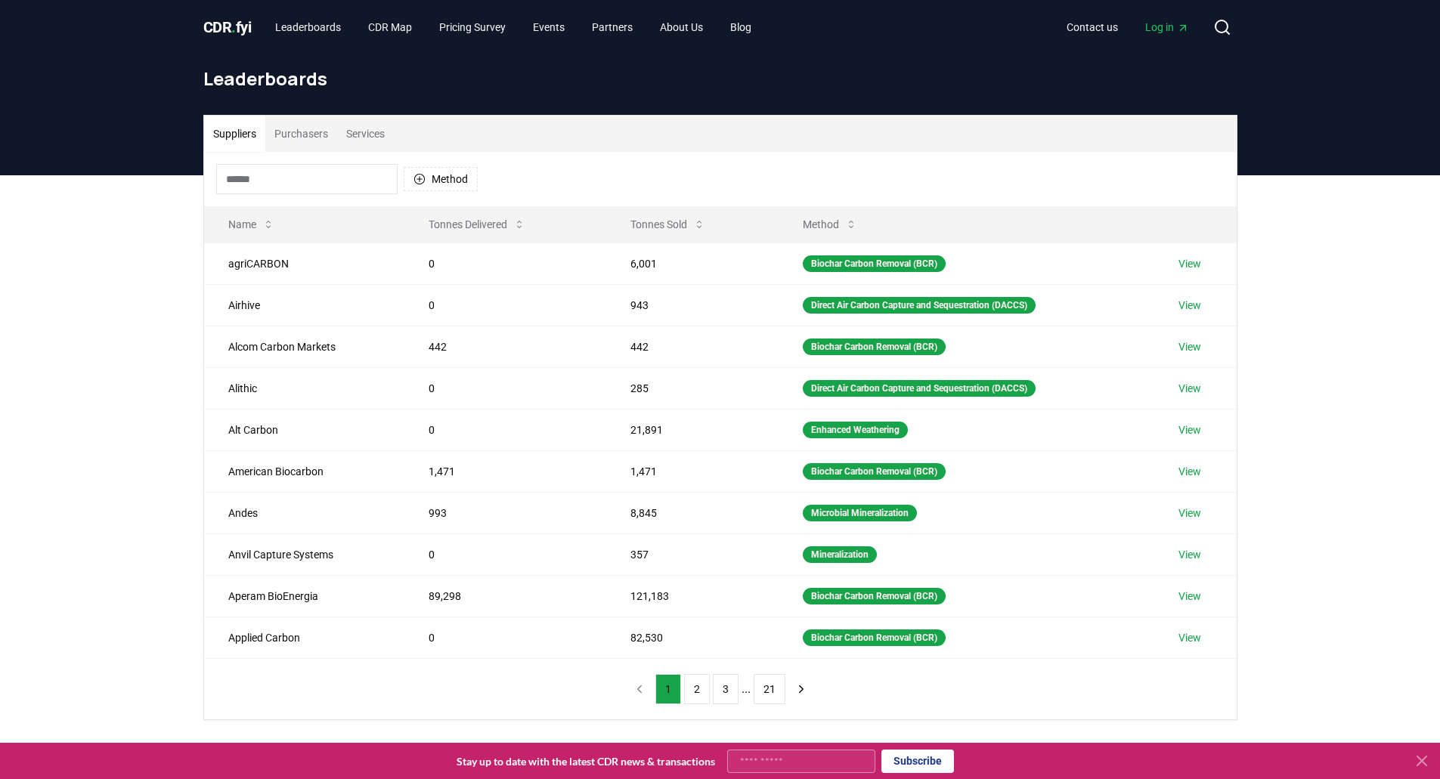
drag, startPoint x: 222, startPoint y: 32, endPoint x: 237, endPoint y: 42, distance: 18.5
click at [222, 32] on span "CDR . fyi" at bounding box center [227, 27] width 48 height 18
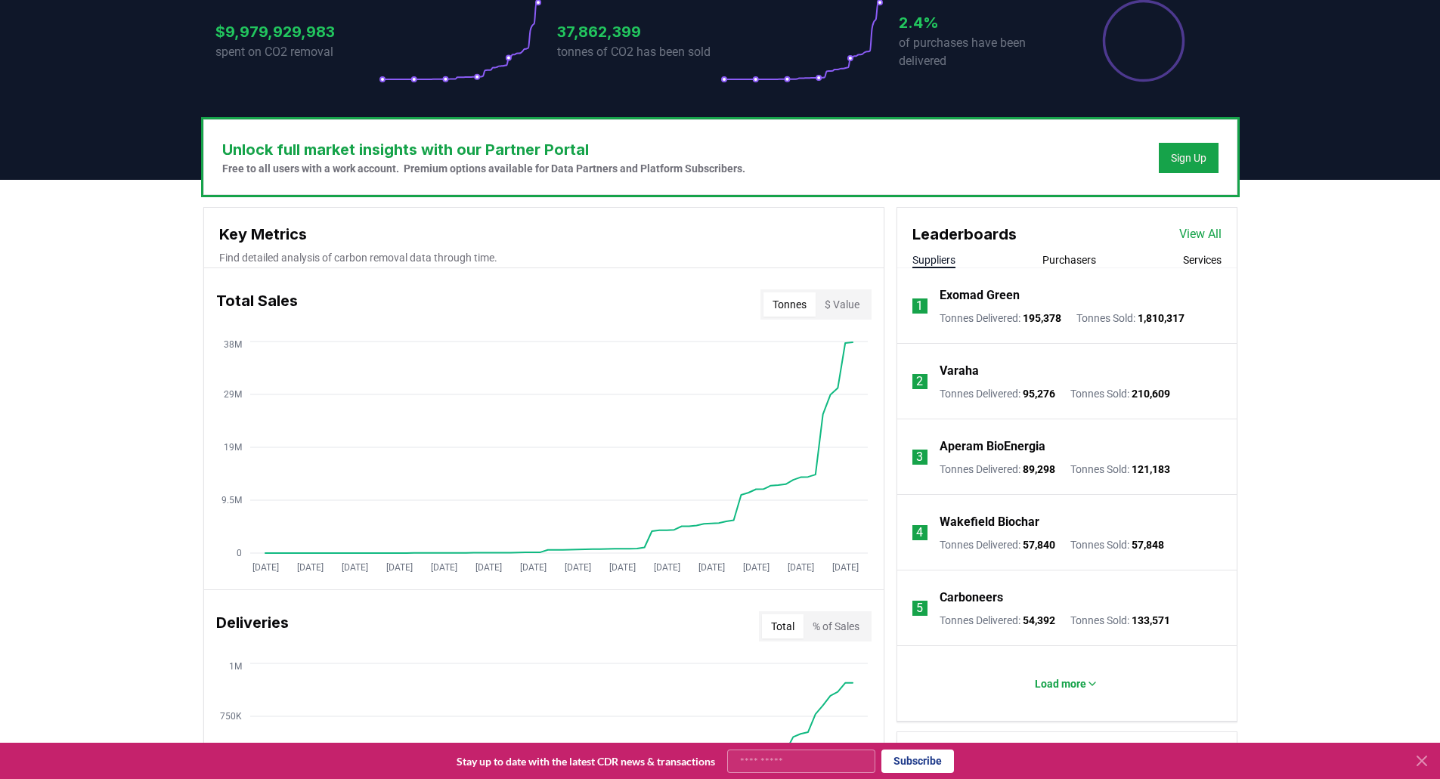
scroll to position [350, 0]
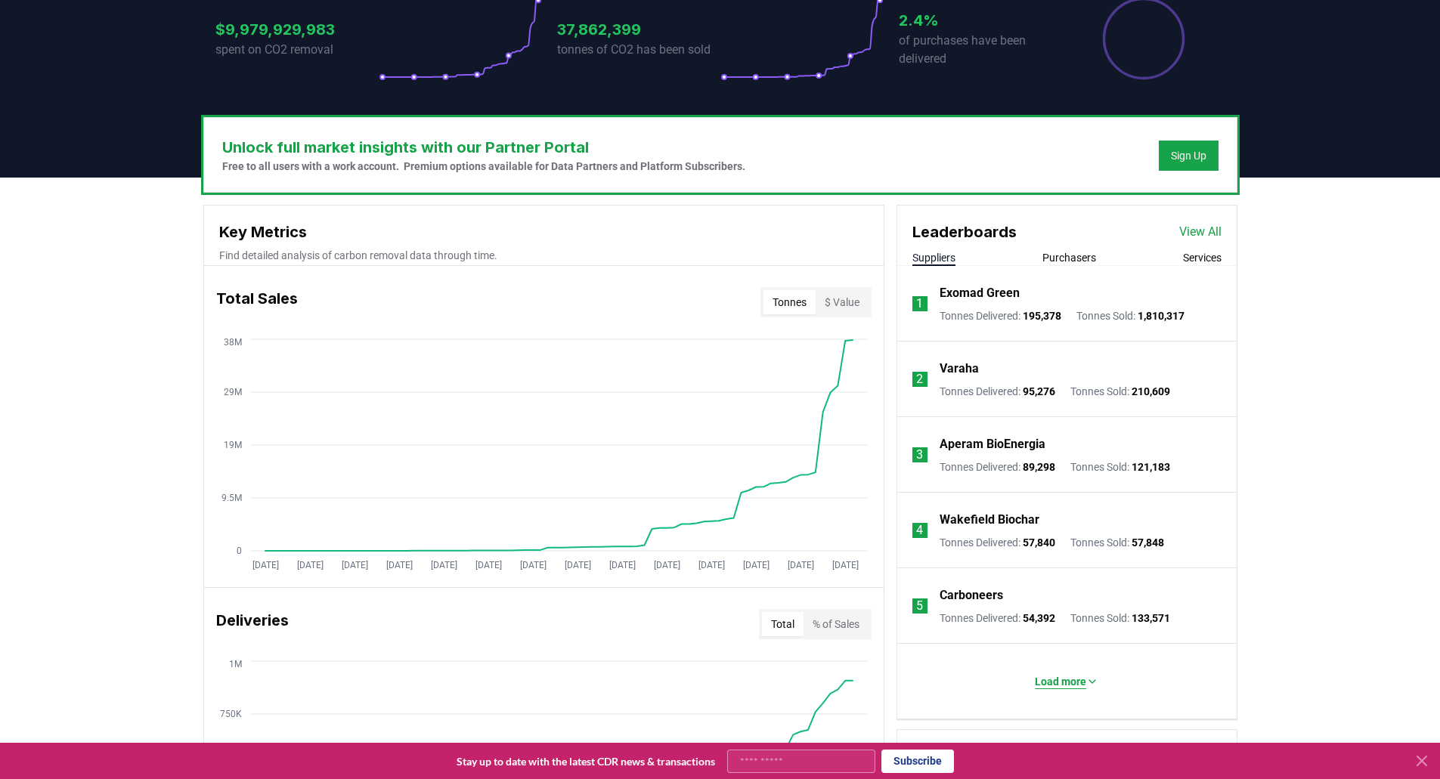
click at [1057, 678] on p "Load more" at bounding box center [1060, 681] width 51 height 15
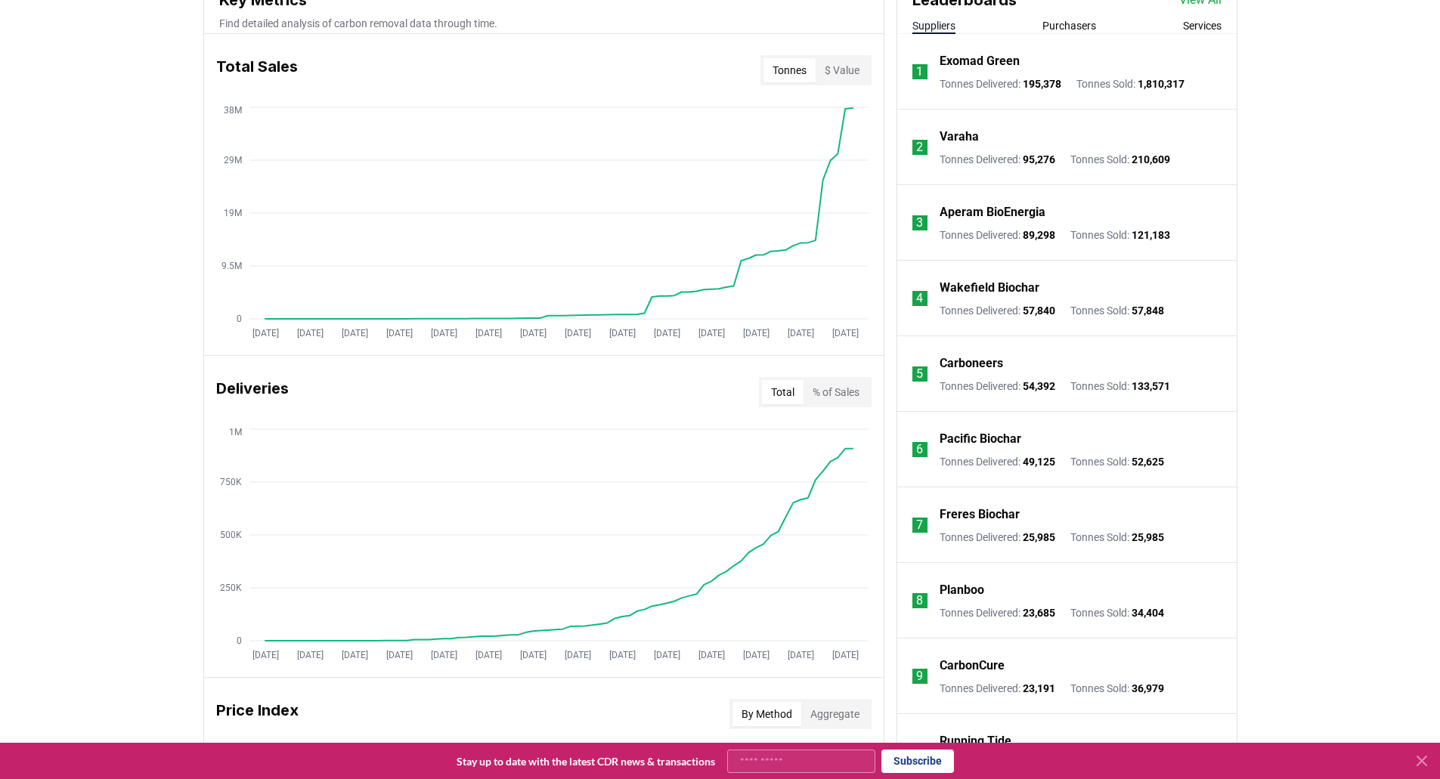
scroll to position [0, 0]
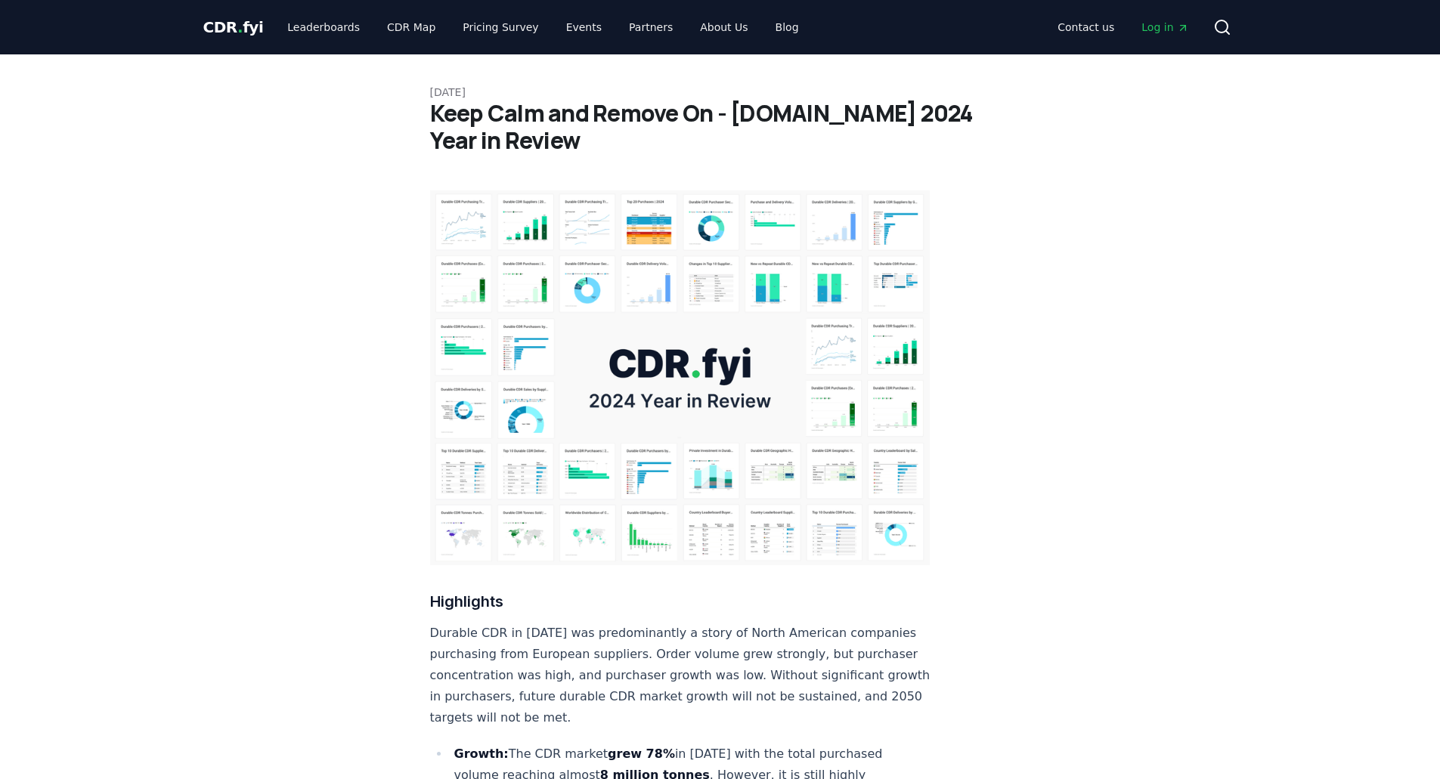
scroll to position [84, 0]
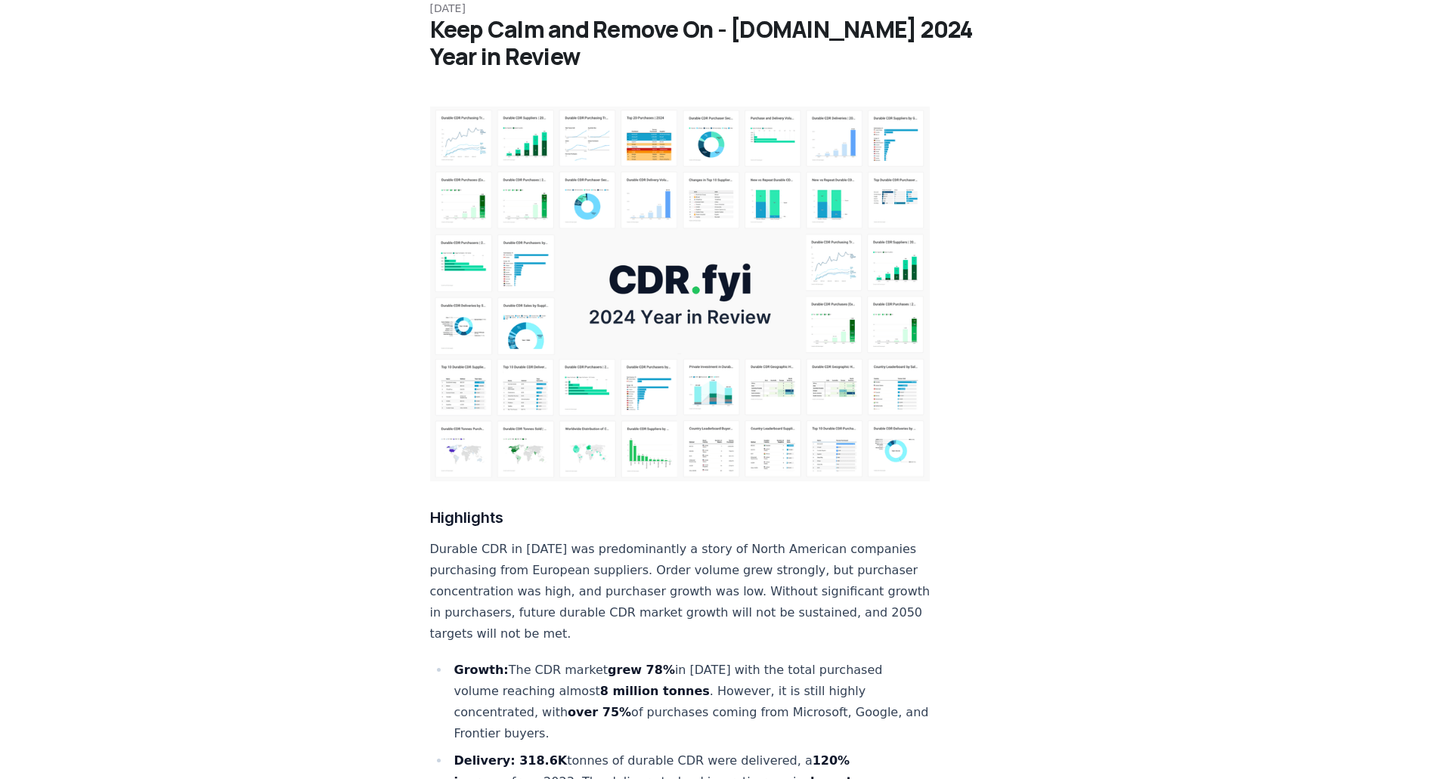
drag, startPoint x: 1447, startPoint y: 20, endPoint x: 1445, endPoint y: 34, distance: 13.7
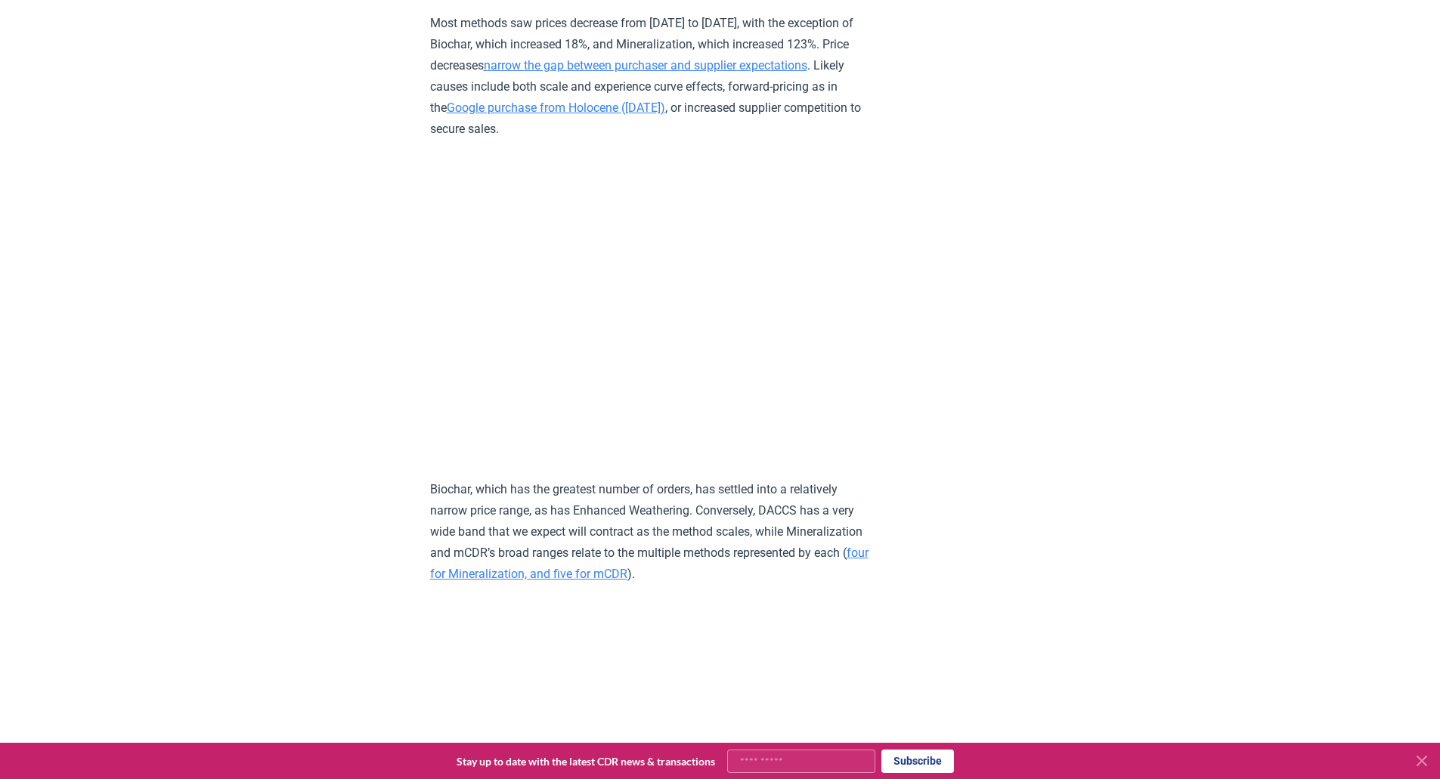
scroll to position [6717, 0]
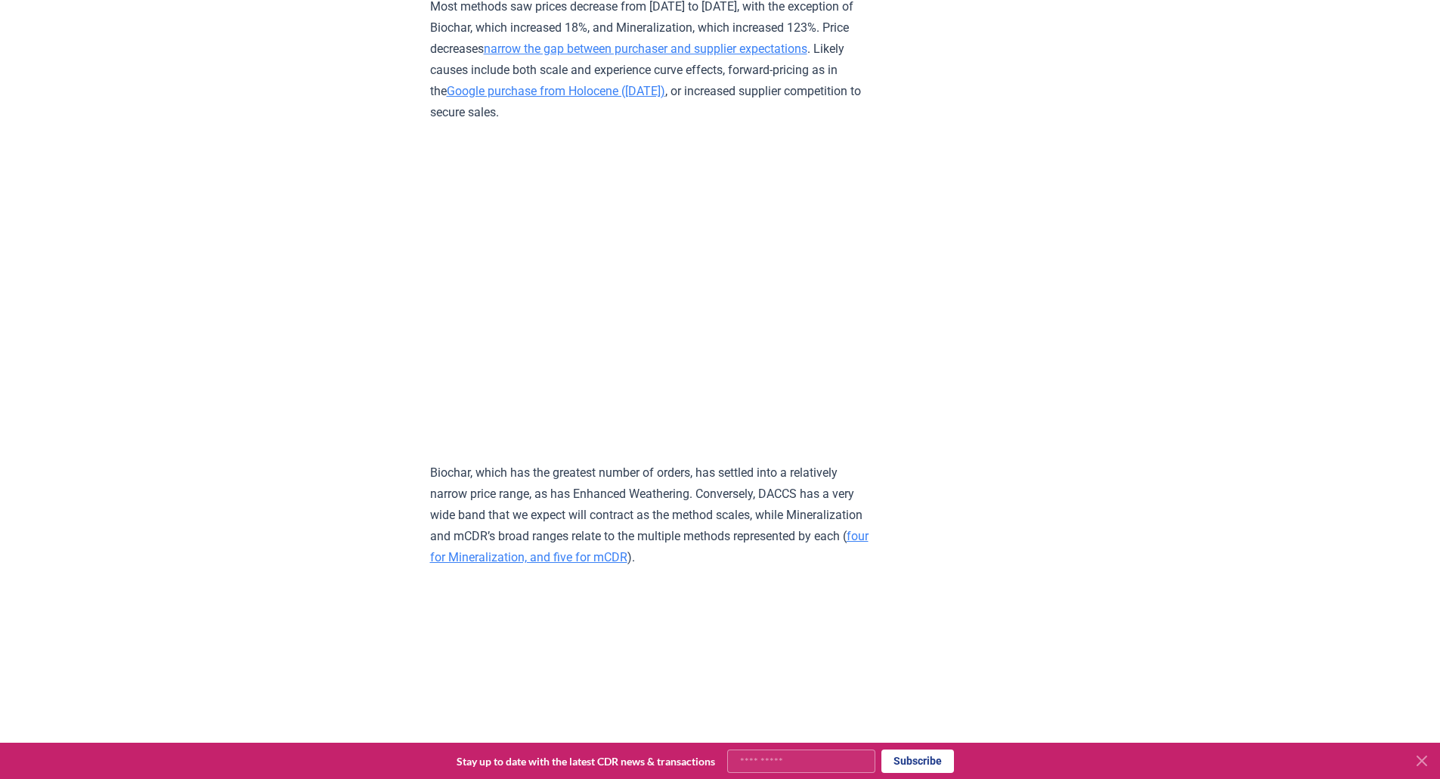
drag, startPoint x: 1447, startPoint y: 336, endPoint x: 345, endPoint y: 310, distance: 1101.6
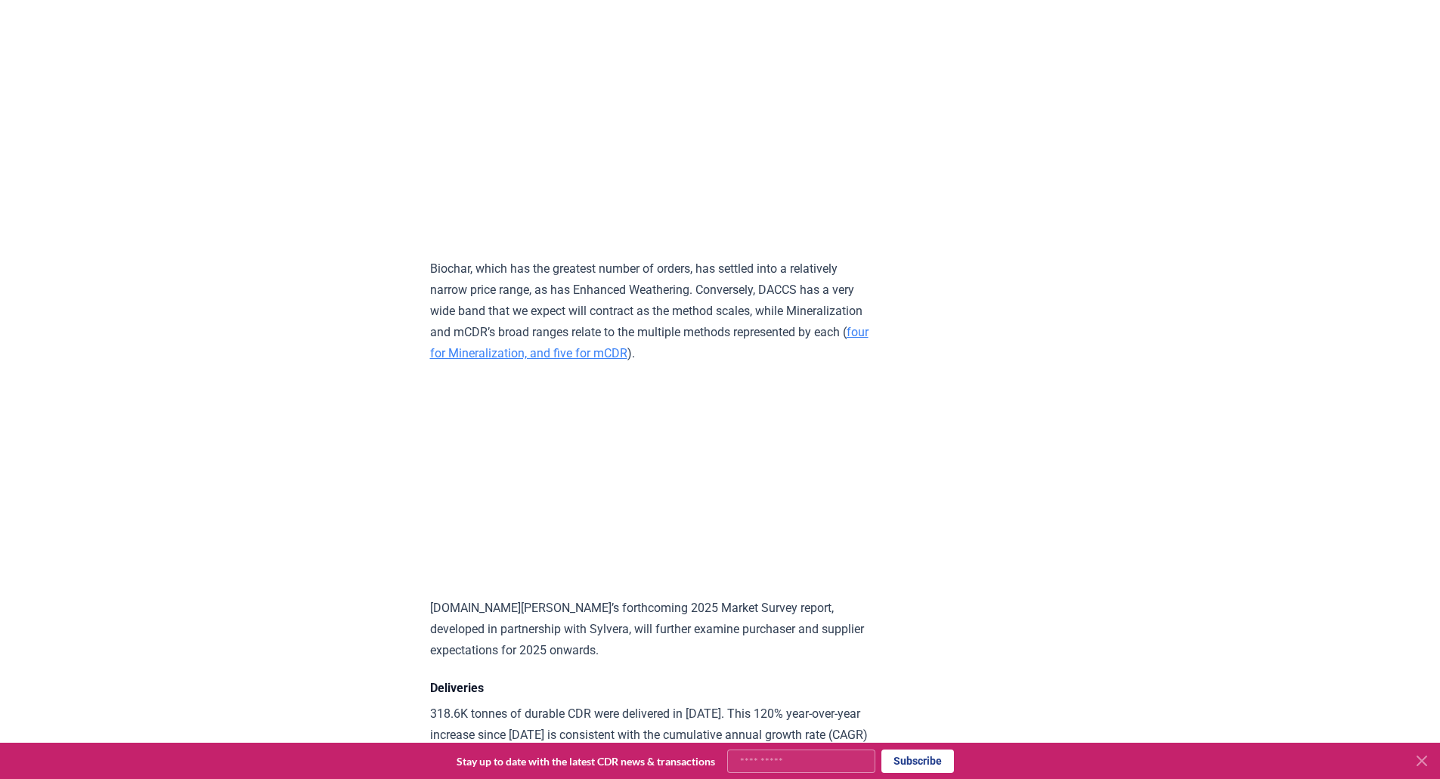
scroll to position [7040, 0]
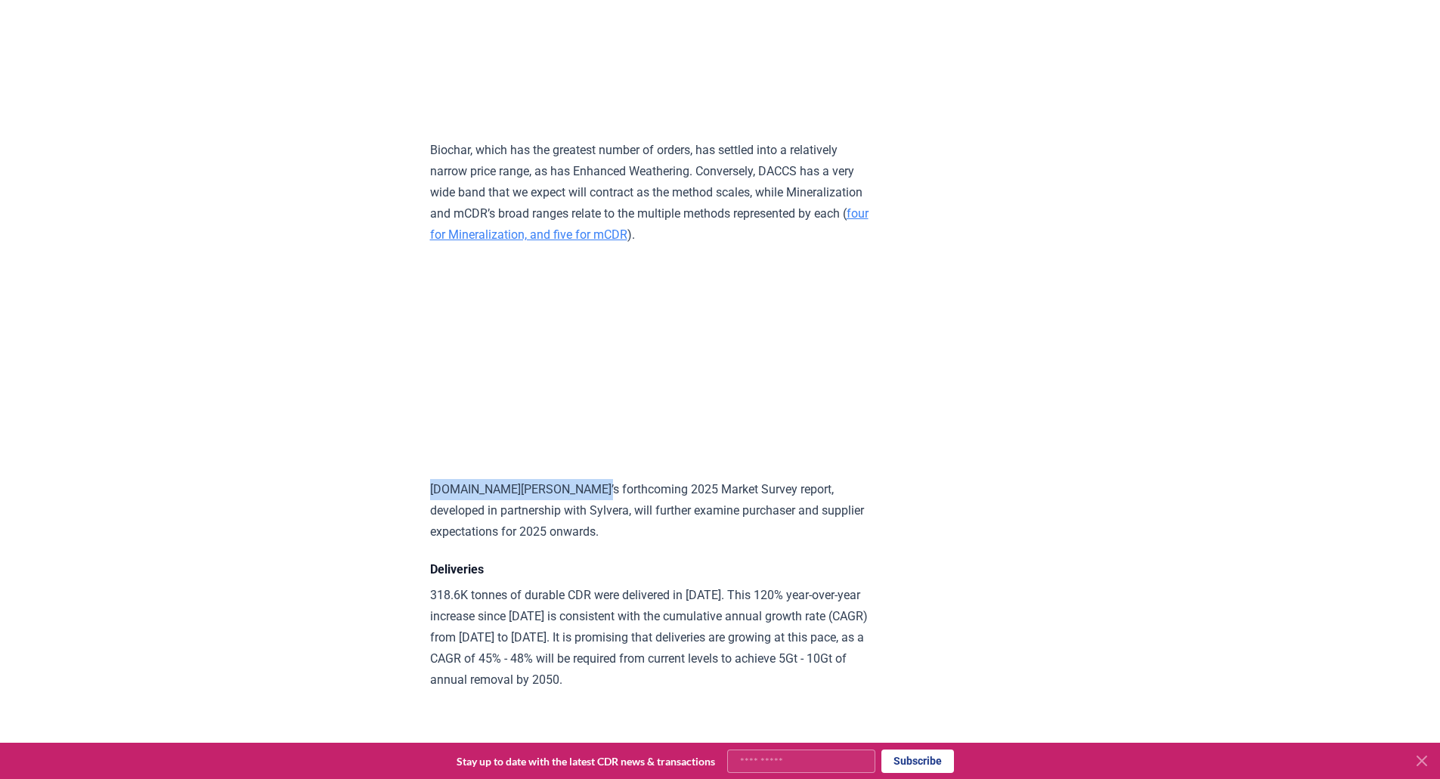
drag, startPoint x: 434, startPoint y: 592, endPoint x: 585, endPoint y: 590, distance: 151.2
click at [585, 543] on p "[DOMAIN_NAME][PERSON_NAME]’s forthcoming 2025 Market Survey report, developed i…" at bounding box center [651, 510] width 442 height 63
drag, startPoint x: 424, startPoint y: 593, endPoint x: 698, endPoint y: 585, distance: 274.5
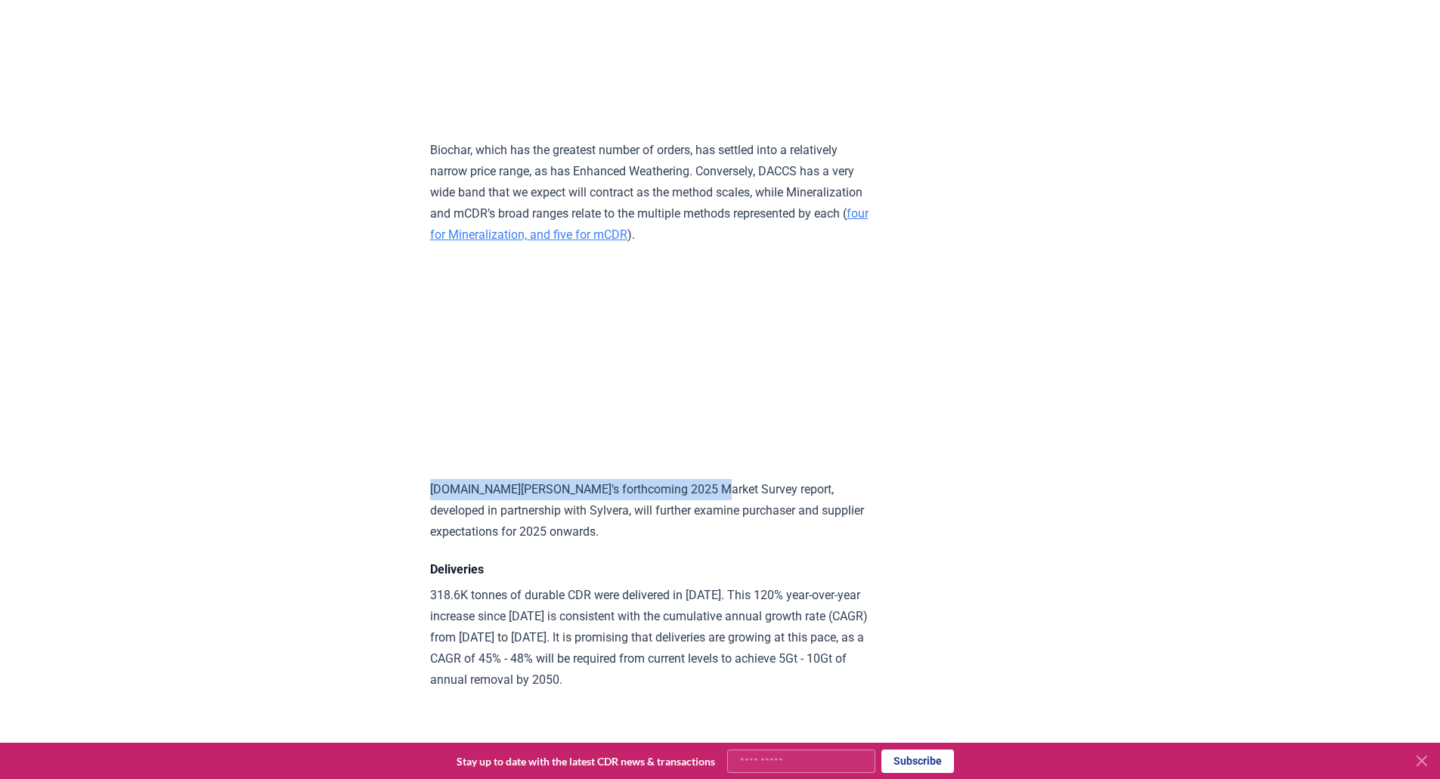
copy p "CDR.fyi’s forthcoming 2025 Market Survey report"
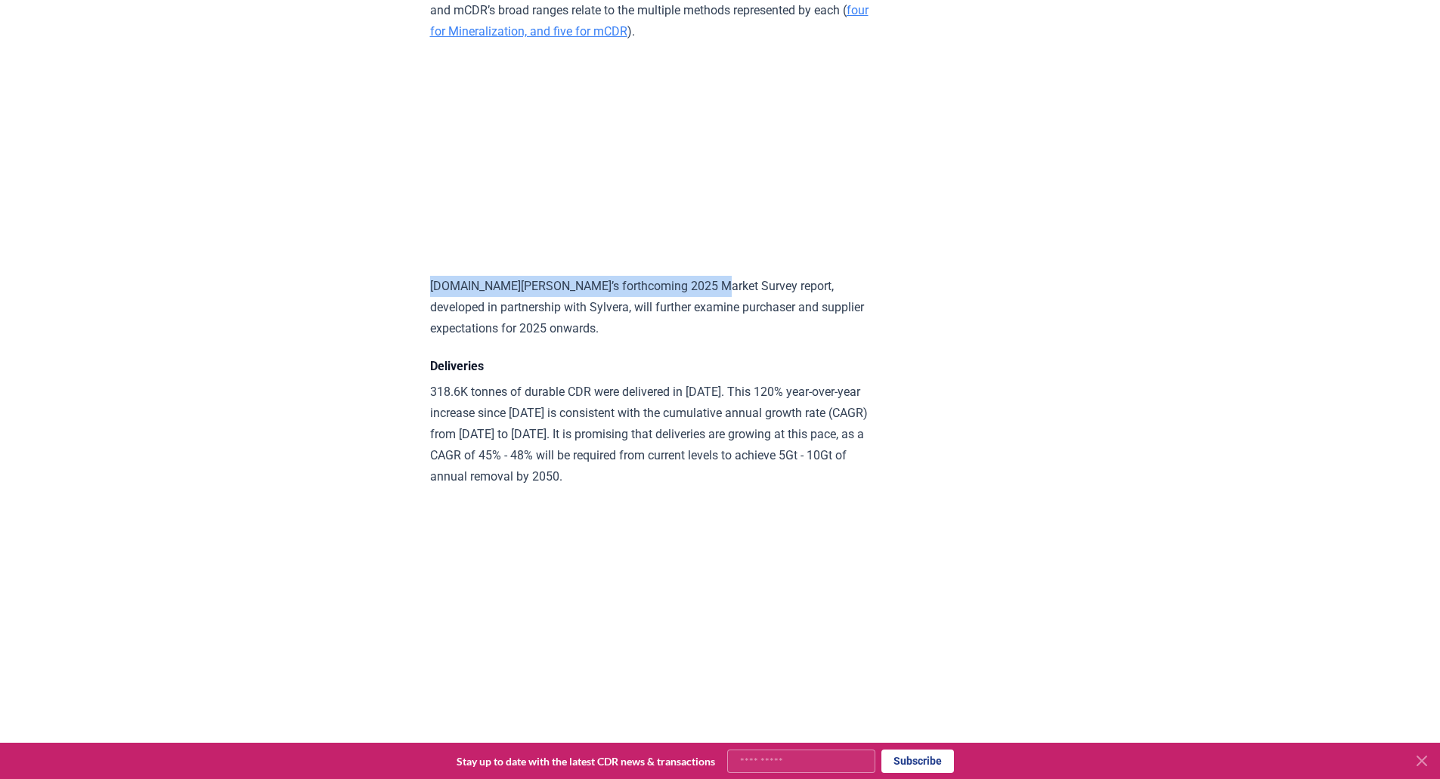
scroll to position [7267, 0]
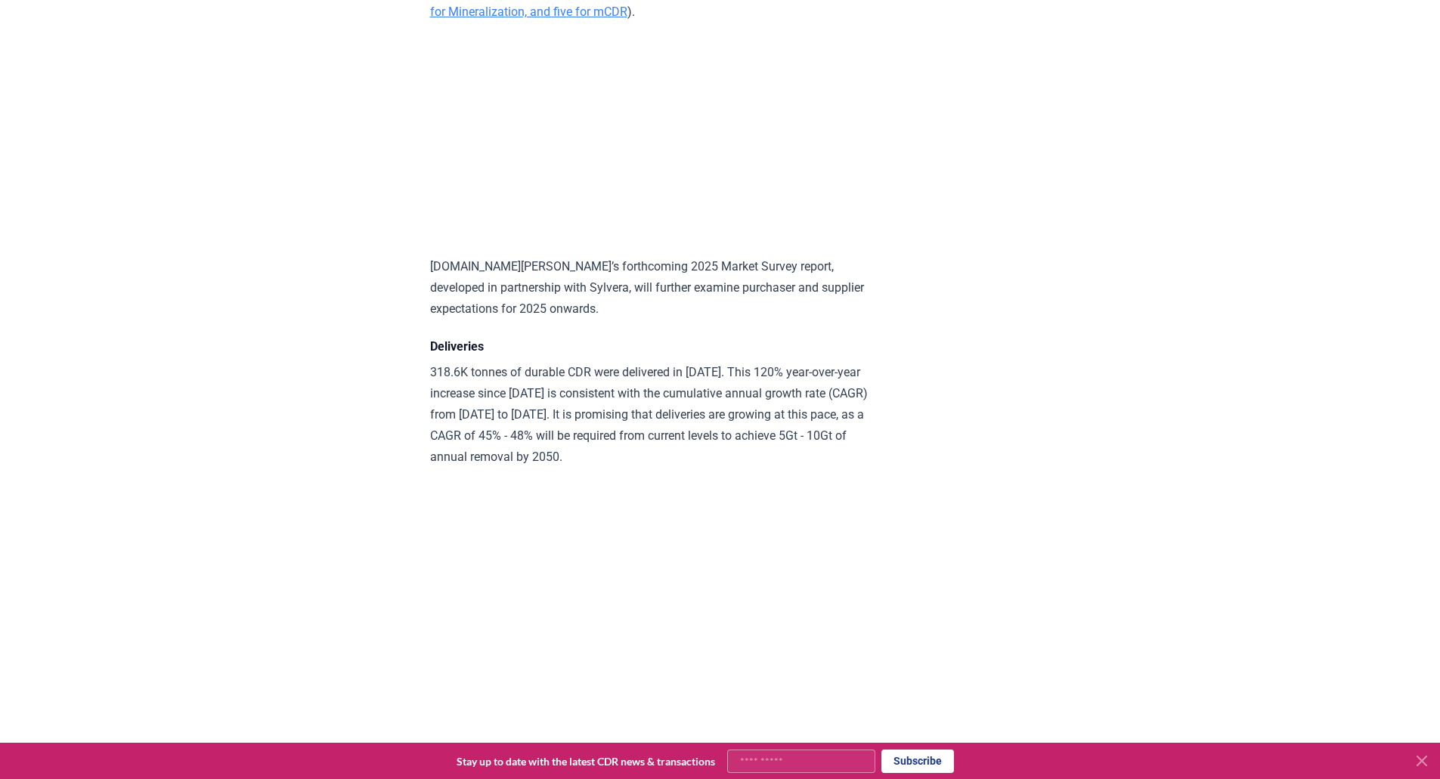
drag, startPoint x: 834, startPoint y: 271, endPoint x: 1036, endPoint y: 224, distance: 207.2
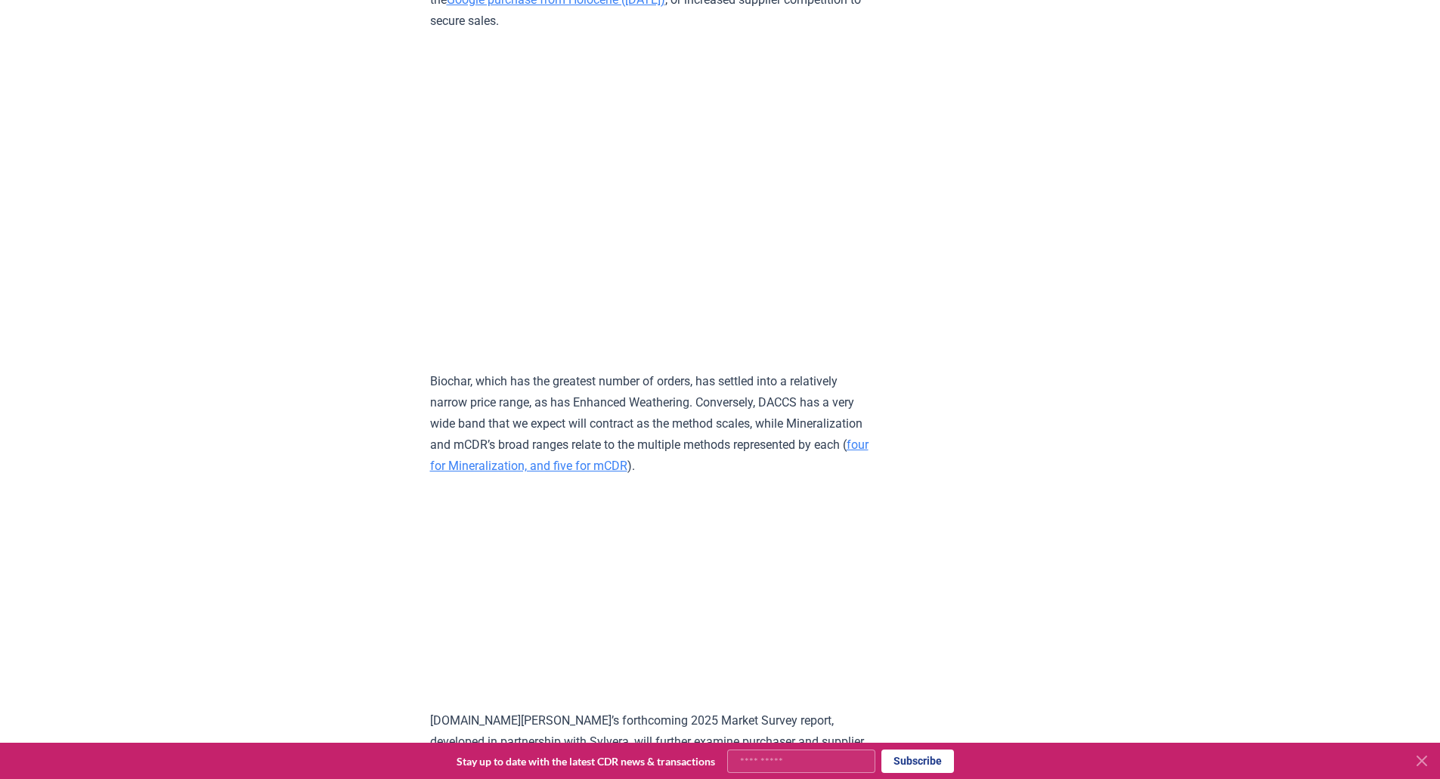
scroll to position [6978, 0]
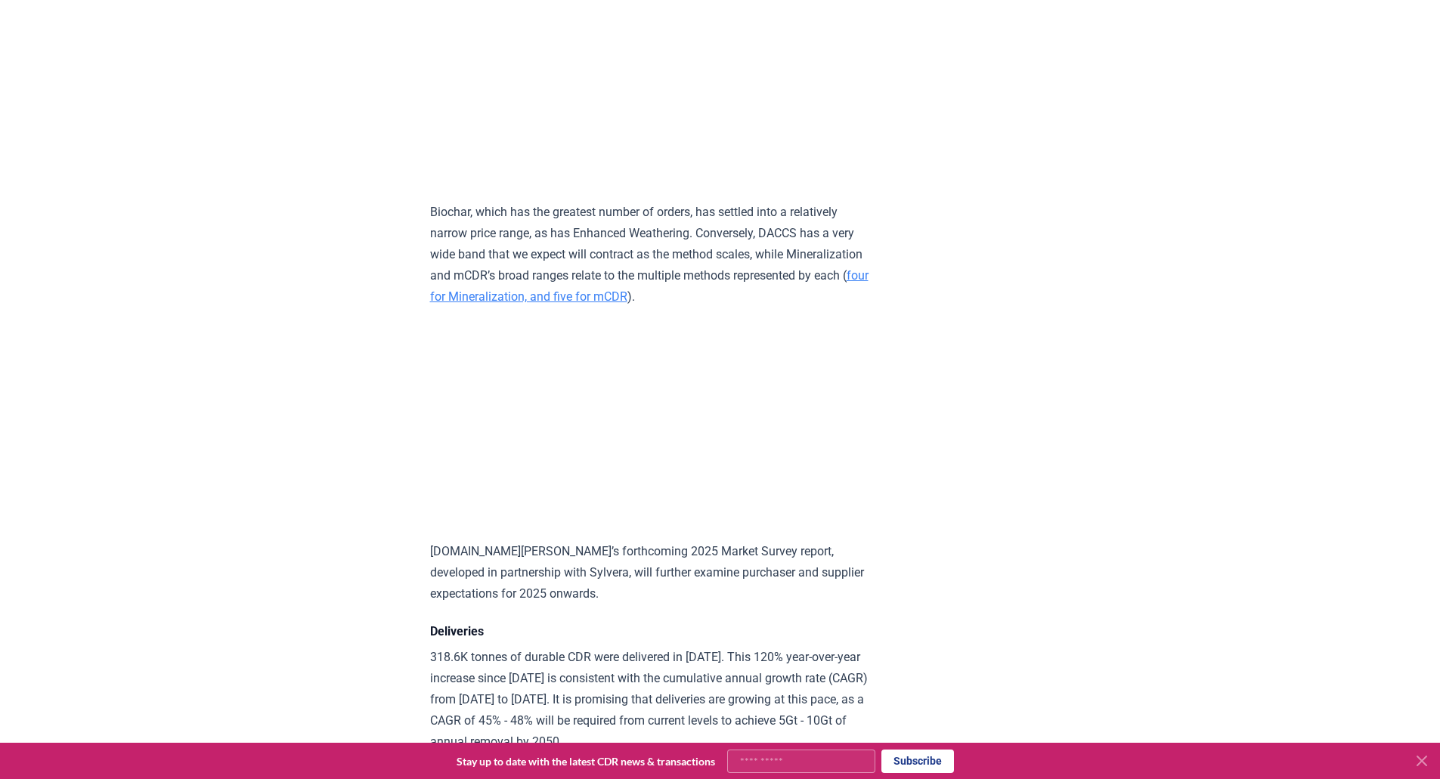
drag, startPoint x: 707, startPoint y: 425, endPoint x: 364, endPoint y: 512, distance: 354.2
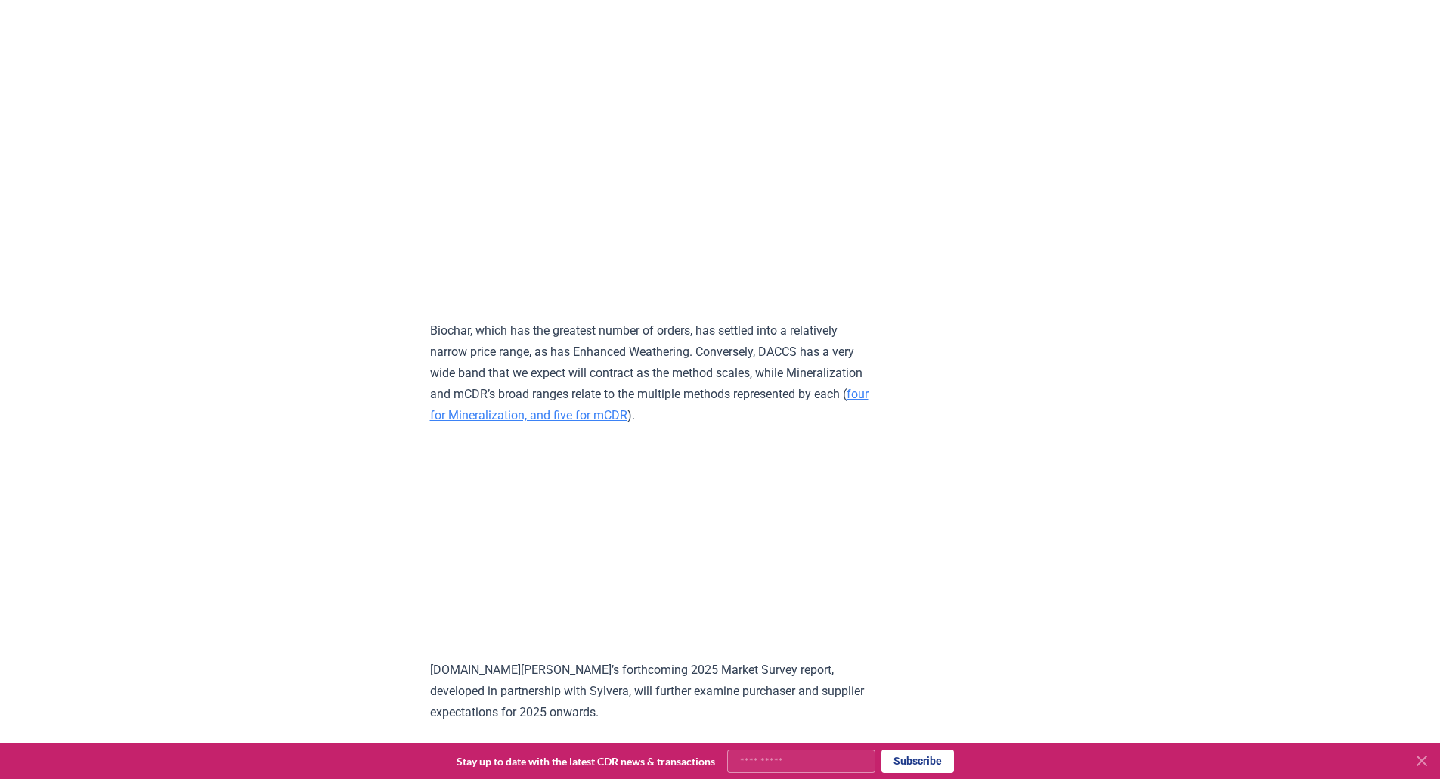
scroll to position [7131, 0]
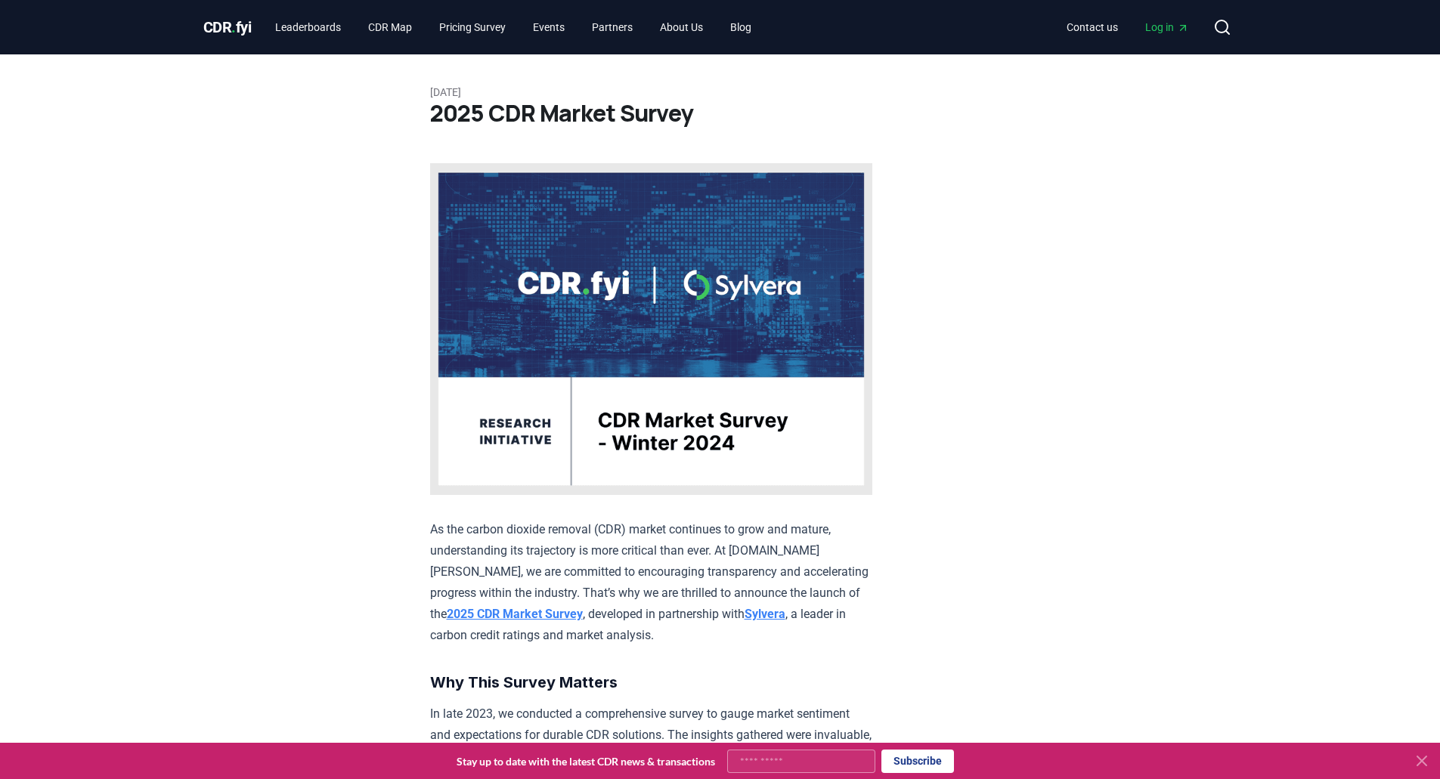
click at [583, 607] on strong "2025 CDR Market Survey" at bounding box center [515, 614] width 136 height 14
